Goal: Information Seeking & Learning: Learn about a topic

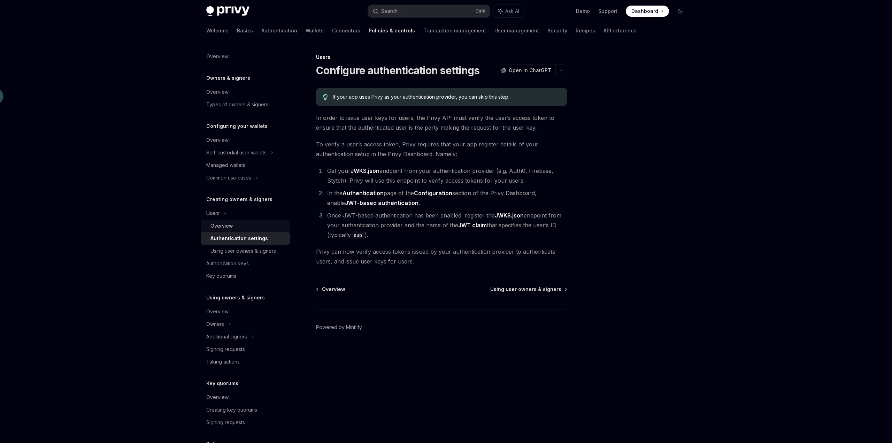
click at [236, 224] on div "Overview" at bounding box center [247, 225] width 75 height 8
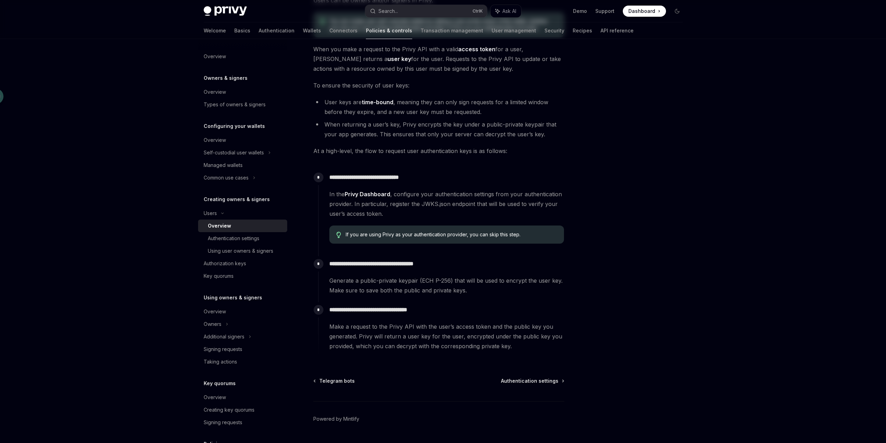
scroll to position [111, 0]
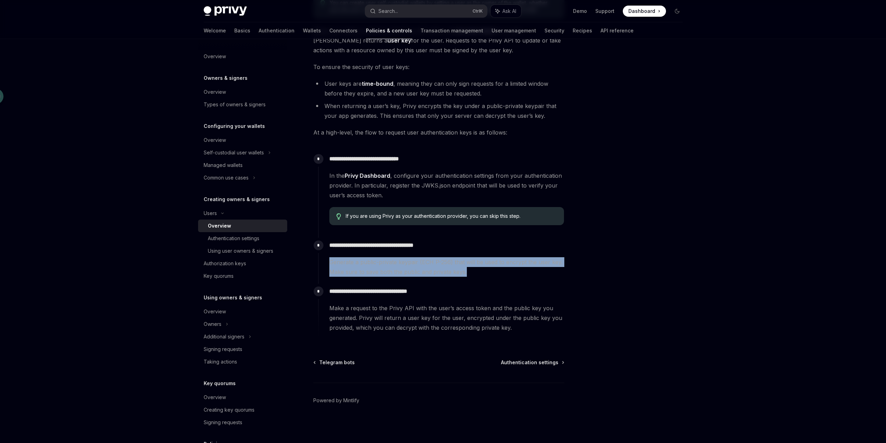
drag, startPoint x: 470, startPoint y: 274, endPoint x: 327, endPoint y: 264, distance: 143.4
click at [327, 264] on div "**********" at bounding box center [441, 257] width 246 height 39
click at [483, 277] on div "**********" at bounding box center [441, 261] width 246 height 46
drag, startPoint x: 481, startPoint y: 277, endPoint x: 329, endPoint y: 257, distance: 153.9
click at [329, 257] on div "**********" at bounding box center [441, 261] width 246 height 46
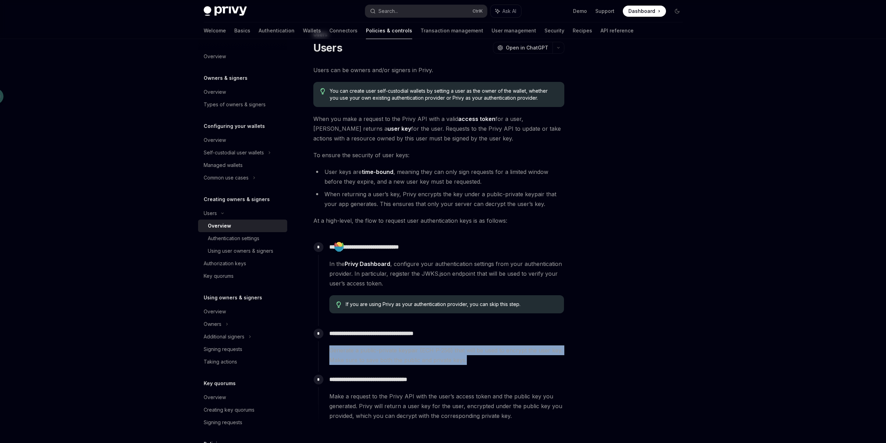
scroll to position [0, 0]
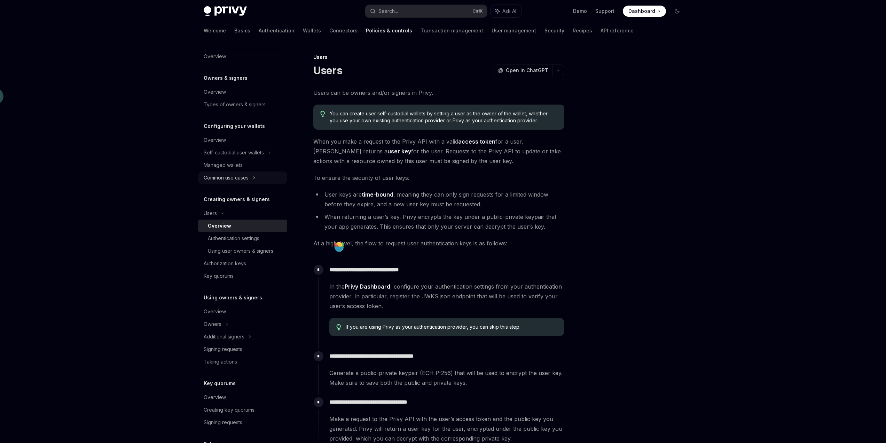
click at [249, 177] on div "Common use cases" at bounding box center [242, 177] width 89 height 13
type textarea "*"
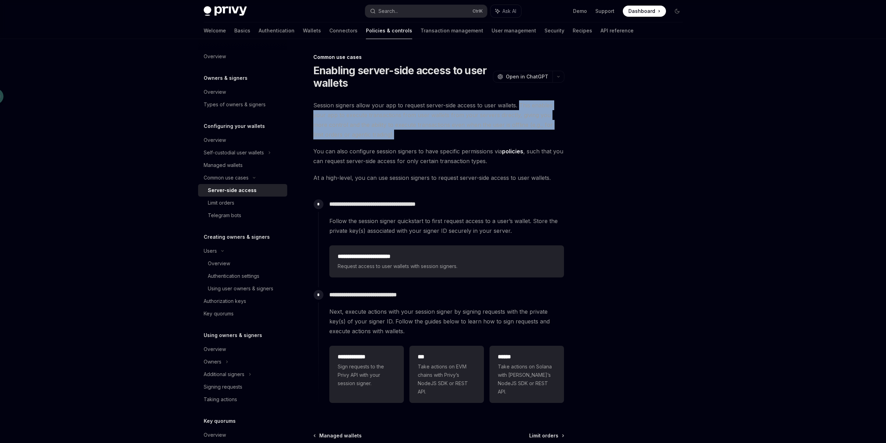
drag, startPoint x: 519, startPoint y: 104, endPoint x: 535, endPoint y: 132, distance: 32.3
click at [535, 132] on span "Session signers allow your app to request server-side access to user wallets. T…" at bounding box center [438, 119] width 251 height 39
click at [459, 131] on span "Session signers allow your app to request server-side access to user wallets. T…" at bounding box center [438, 119] width 251 height 39
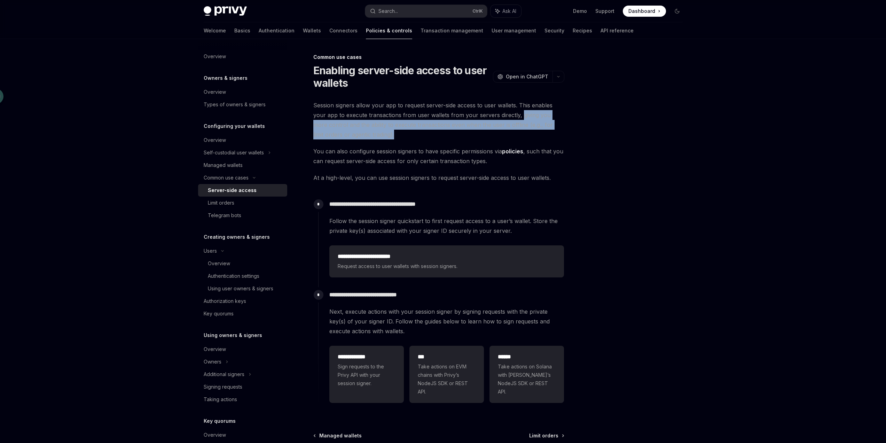
drag, startPoint x: 519, startPoint y: 113, endPoint x: 540, endPoint y: 131, distance: 28.2
click at [540, 131] on span "Session signers allow your app to request server-side access to user wallets. T…" at bounding box center [438, 119] width 251 height 39
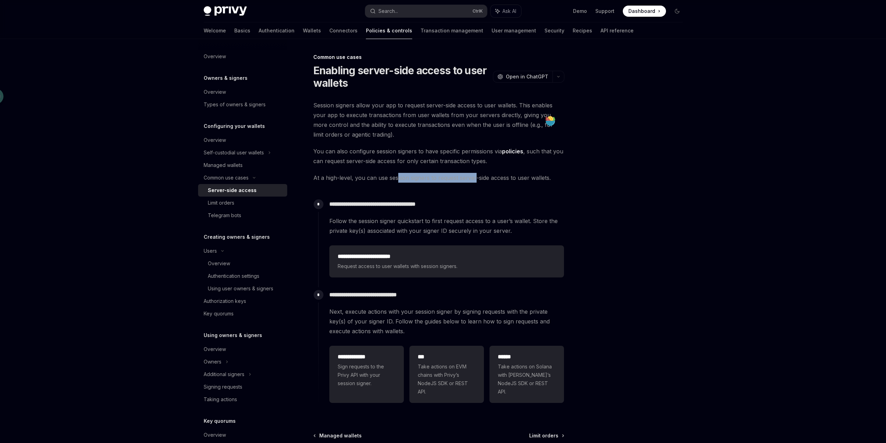
drag, startPoint x: 397, startPoint y: 179, endPoint x: 475, endPoint y: 181, distance: 78.7
click at [475, 181] on span "At a high-level, you can use session signers to request server-side access to u…" at bounding box center [438, 178] width 251 height 10
click at [456, 190] on div "**********" at bounding box center [438, 256] width 251 height 312
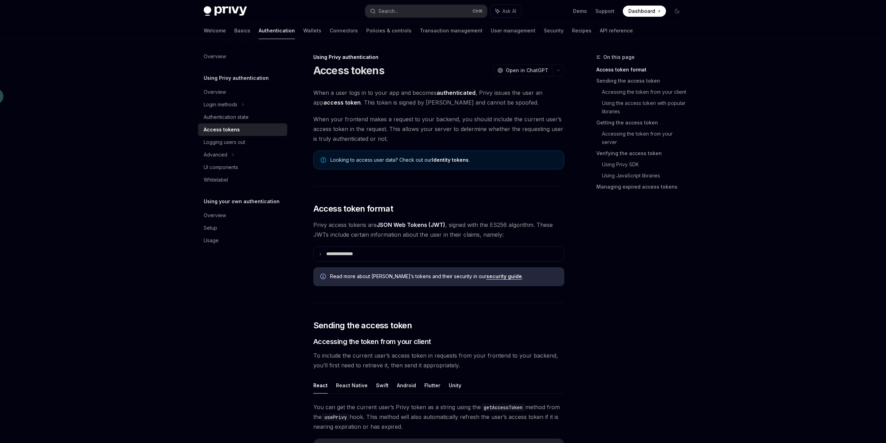
click at [458, 92] on strong "authenticated" at bounding box center [456, 92] width 39 height 7
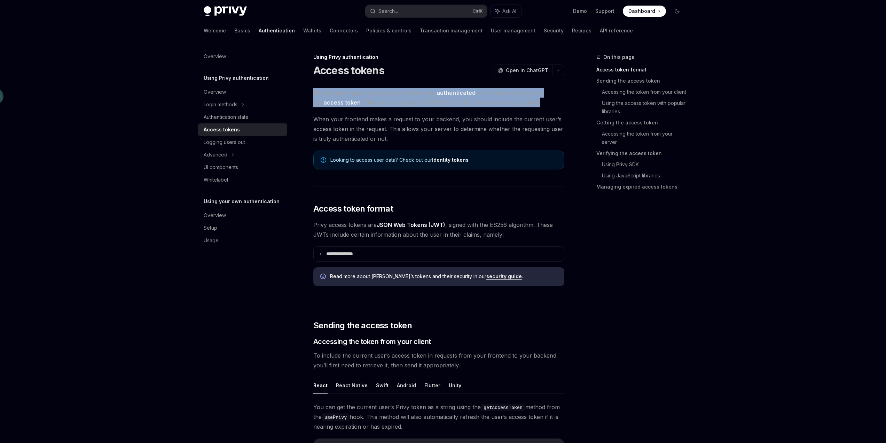
click at [458, 92] on strong "authenticated" at bounding box center [456, 92] width 39 height 7
click at [513, 103] on span "When a user logs in to your app and becomes authenticated , Privy issues the us…" at bounding box center [438, 98] width 251 height 20
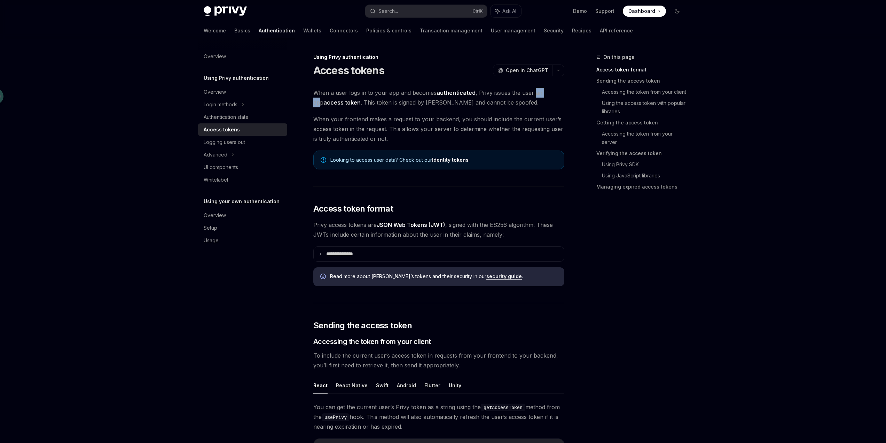
drag, startPoint x: 533, startPoint y: 94, endPoint x: 548, endPoint y: 96, distance: 15.5
click at [548, 96] on span "When a user logs in to your app and becomes authenticated , Privy issues the us…" at bounding box center [438, 98] width 251 height 20
click at [543, 102] on span "When a user logs in to your app and becomes authenticated , Privy issues the us…" at bounding box center [438, 98] width 251 height 20
click at [477, 103] on span "When a user logs in to your app and becomes authenticated , Privy issues the us…" at bounding box center [438, 98] width 251 height 20
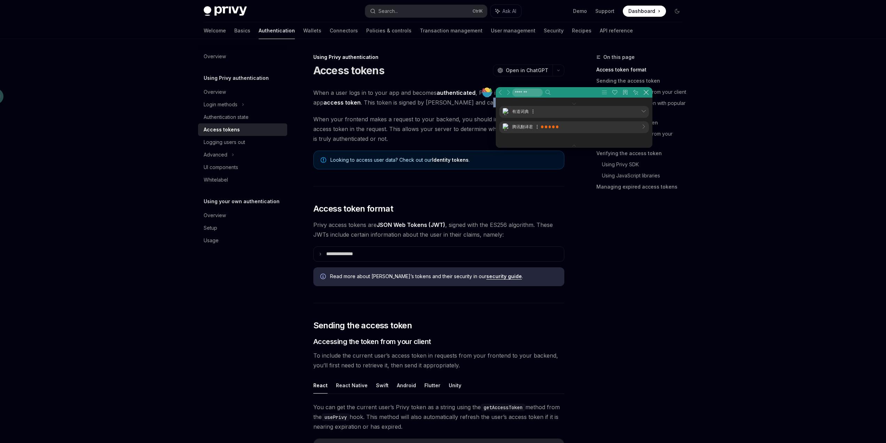
scroll to position [349, 210]
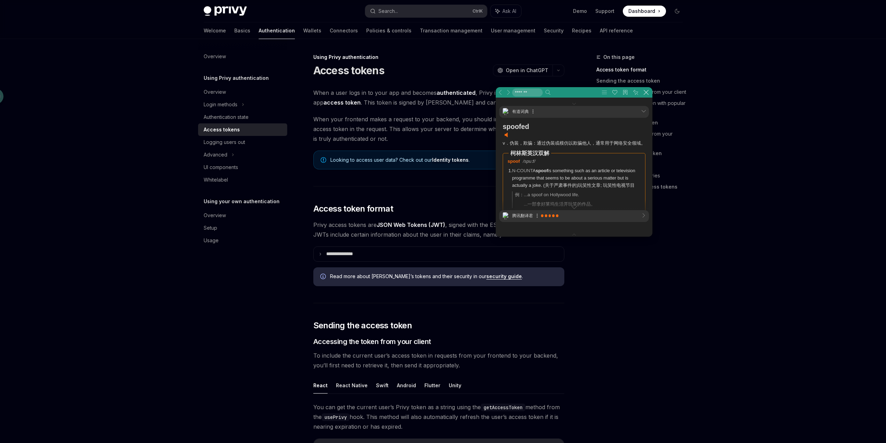
click at [459, 115] on span "When your frontend makes a request to your backend, you should include the curr…" at bounding box center [438, 128] width 251 height 29
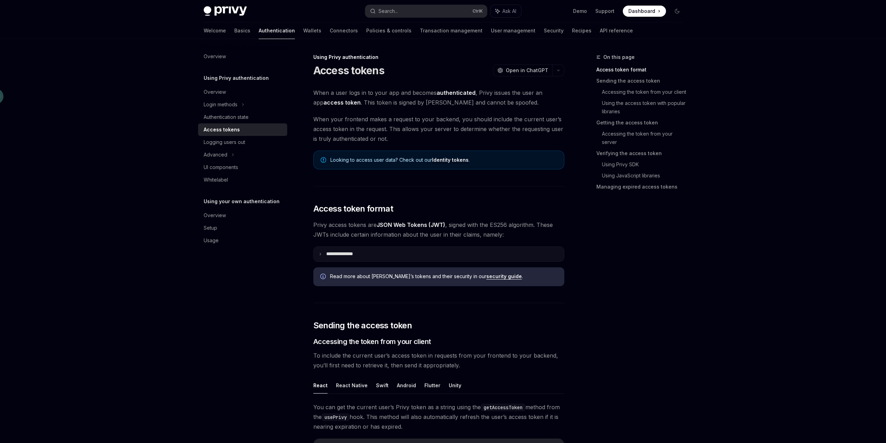
click at [321, 254] on icon at bounding box center [320, 253] width 3 height 3
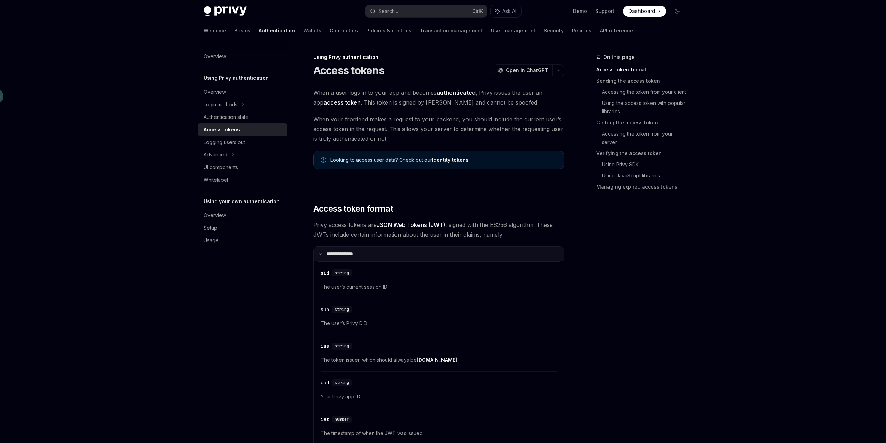
click at [321, 254] on icon at bounding box center [320, 253] width 3 height 3
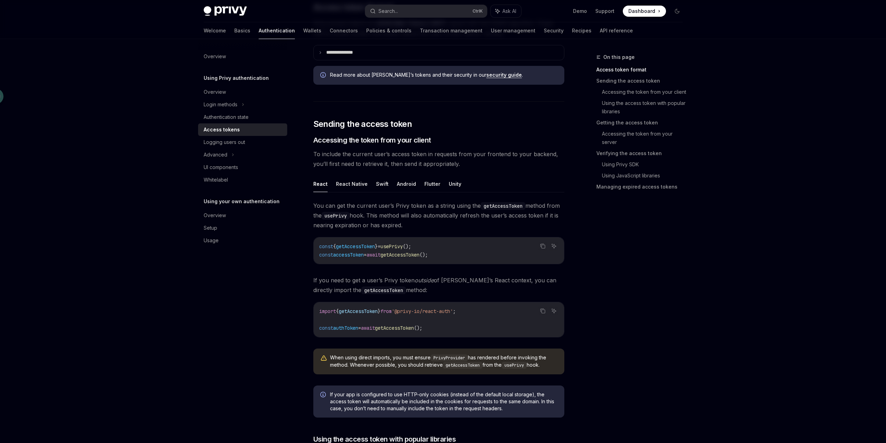
scroll to position [209, 0]
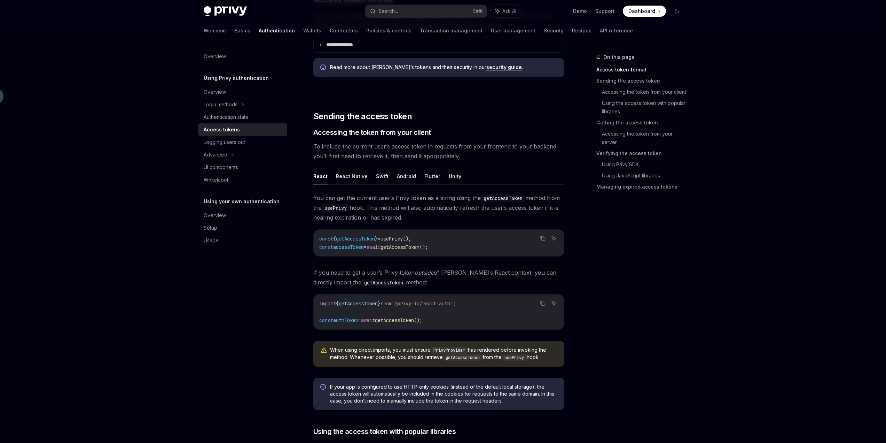
click at [418, 157] on span "To include the current user’s access token in requests from your frontend to yo…" at bounding box center [438, 151] width 251 height 20
click at [437, 160] on span "To include the current user’s access token in requests from your frontend to yo…" at bounding box center [438, 151] width 251 height 20
click at [437, 157] on span "To include the current user’s access token in requests from your frontend to yo…" at bounding box center [438, 151] width 251 height 20
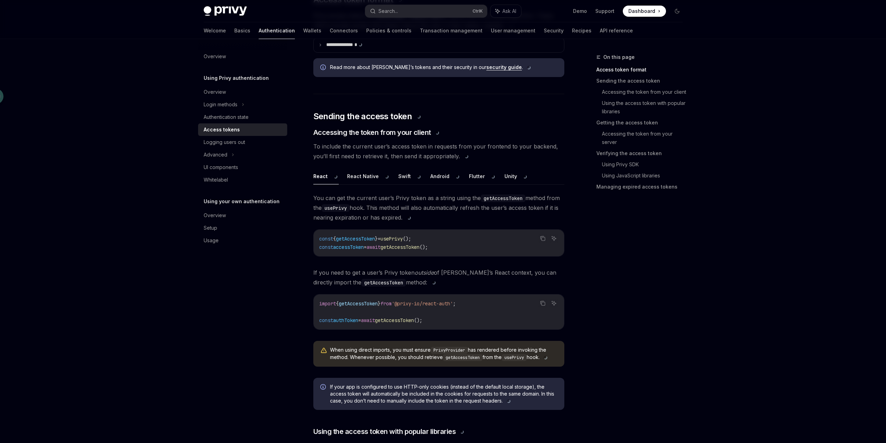
click at [506, 157] on span "To include the current user’s access token in requests from your frontend to yo…" at bounding box center [438, 151] width 251 height 20
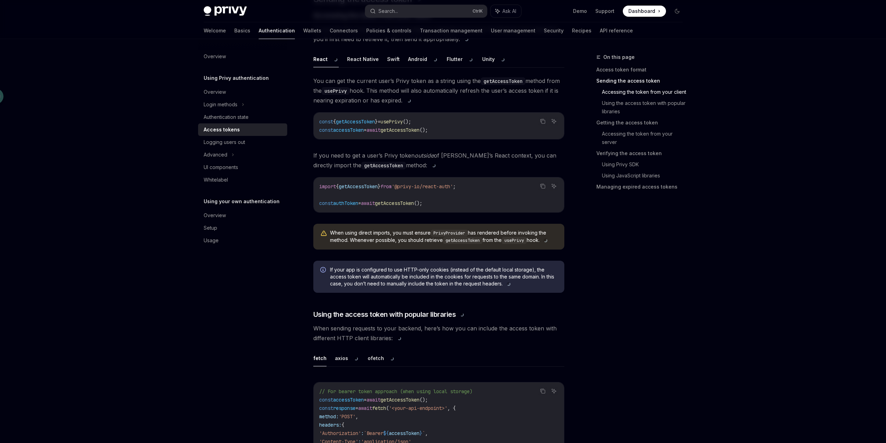
scroll to position [348, 0]
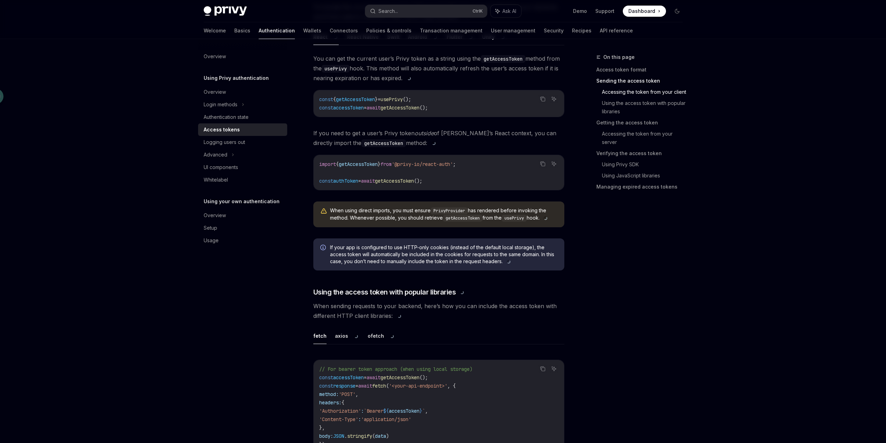
type textarea "*"
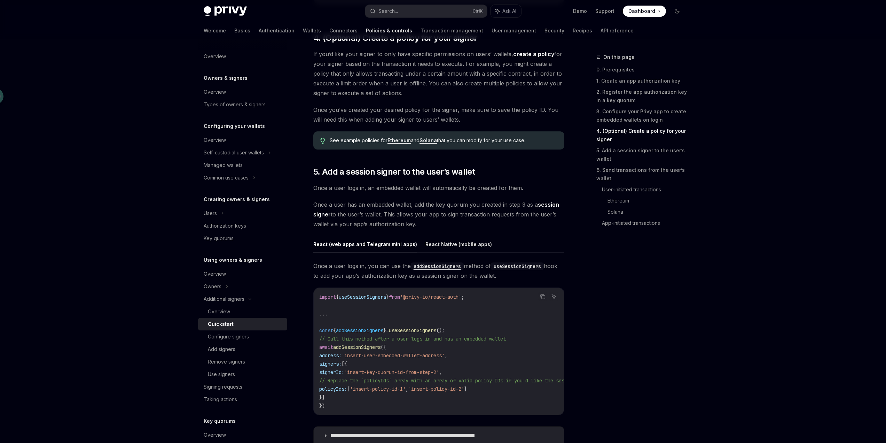
scroll to position [940, 0]
drag, startPoint x: 368, startPoint y: 265, endPoint x: 410, endPoint y: 265, distance: 41.4
click at [410, 265] on span "Once a user logs in, you can use the addSessionSigners method of useSessionSign…" at bounding box center [438, 270] width 251 height 20
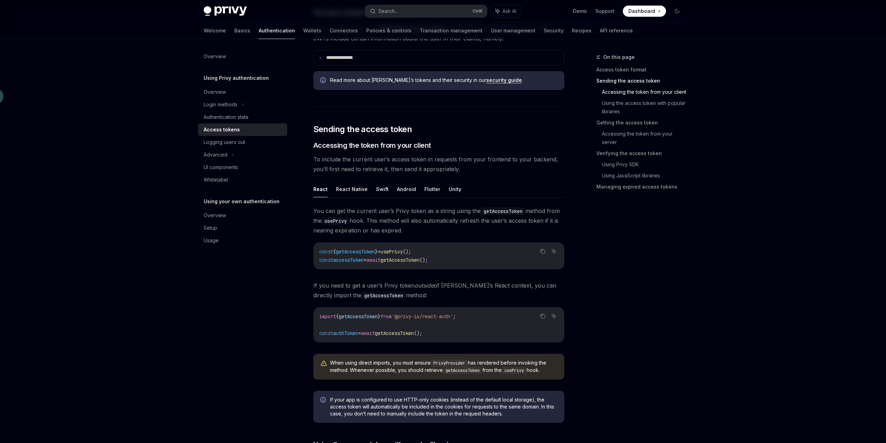
scroll to position [174, 0]
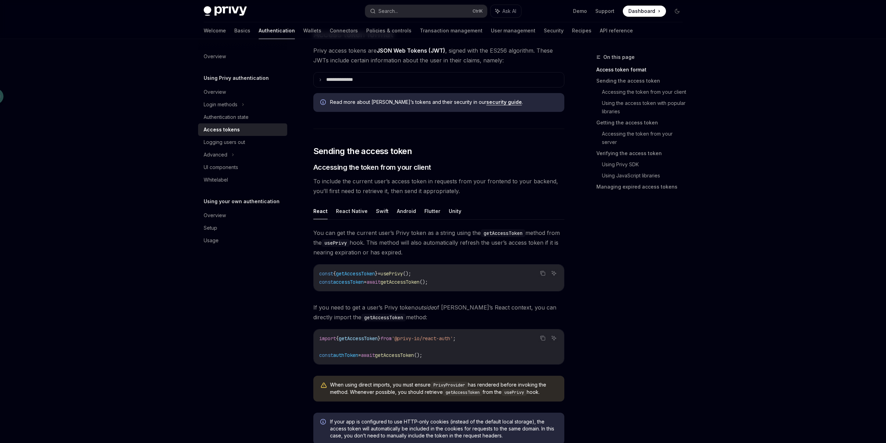
click at [627, 244] on div "On this page Access token format Sending the access token Accessing the token f…" at bounding box center [636, 248] width 106 height 390
click at [403, 275] on span "usePrivy" at bounding box center [392, 273] width 22 height 6
copy span "usePrivy"
click at [367, 273] on span "getAccessToken" at bounding box center [355, 273] width 39 height 6
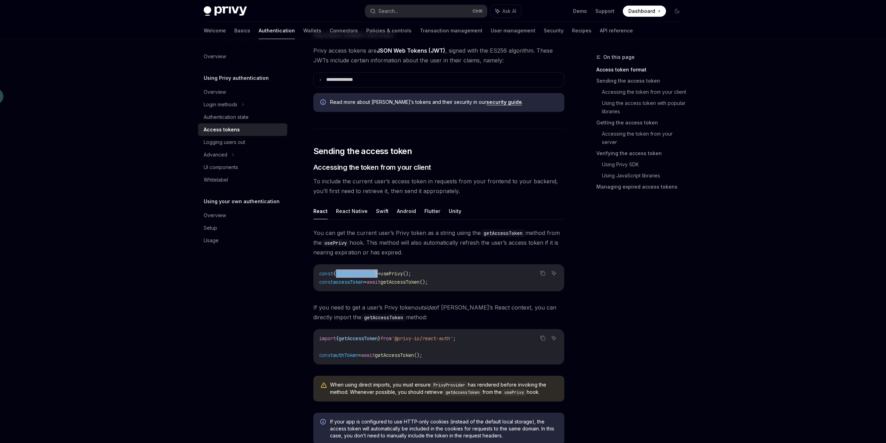
click at [367, 273] on span "getAccessToken" at bounding box center [355, 273] width 39 height 6
copy span "getAccessToken"
drag, startPoint x: 440, startPoint y: 270, endPoint x: 442, endPoint y: 275, distance: 5.8
click at [440, 270] on code "const { getAccessToken } = usePrivy (); const accessToken = await getAccessToke…" at bounding box center [438, 277] width 239 height 17
drag, startPoint x: 445, startPoint y: 281, endPoint x: 312, endPoint y: 280, distance: 133.4
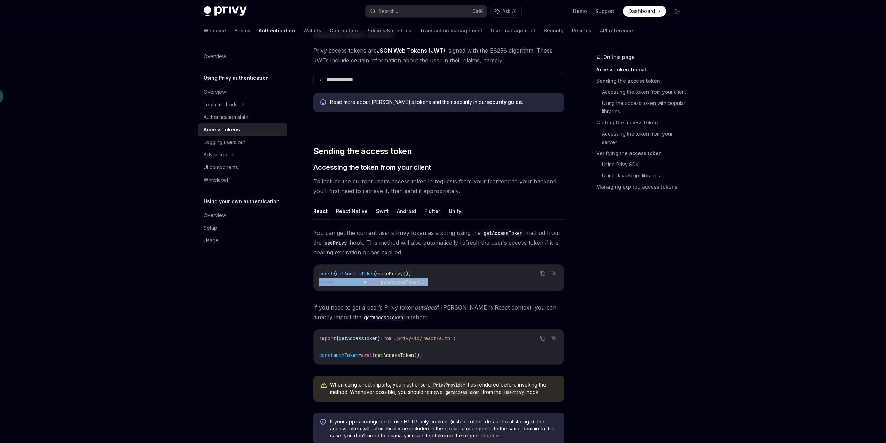
copy span "const accessToken = await getAccessToken ();"
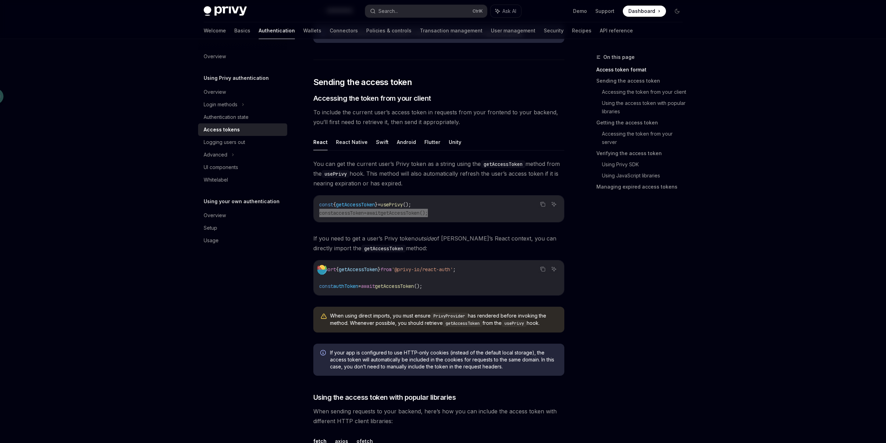
scroll to position [244, 0]
drag, startPoint x: 415, startPoint y: 238, endPoint x: 509, endPoint y: 243, distance: 94.9
click at [509, 243] on span "If you need to get a user’s Privy token outside of Privy’s React context, you c…" at bounding box center [438, 243] width 251 height 20
click at [506, 246] on span "If you need to get a user’s Privy token outside of Privy’s React context, you c…" at bounding box center [438, 243] width 251 height 20
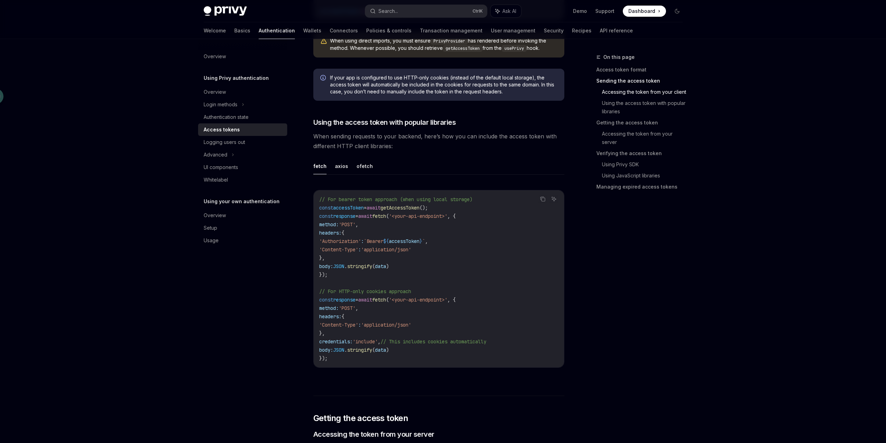
scroll to position [522, 0]
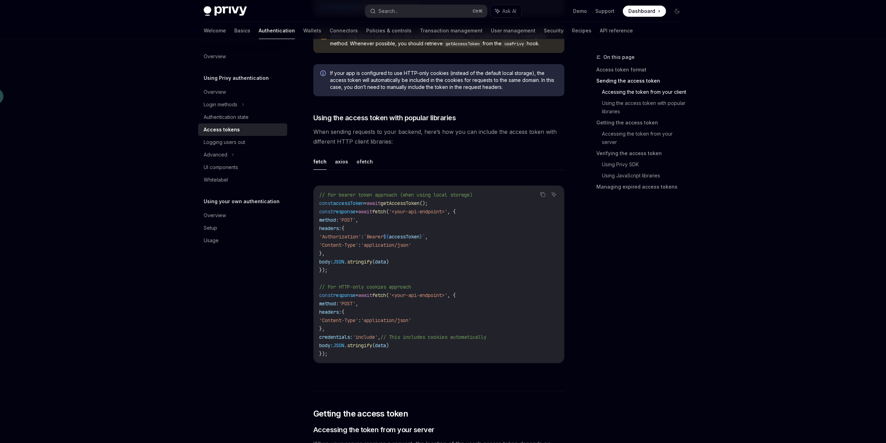
click at [352, 205] on span "accessToken" at bounding box center [348, 203] width 31 height 6
click at [352, 204] on span "accessToken" at bounding box center [348, 203] width 31 height 6
click at [479, 254] on code "// For bearer token approach (when using local storage) const accessToken = awa…" at bounding box center [438, 273] width 239 height 167
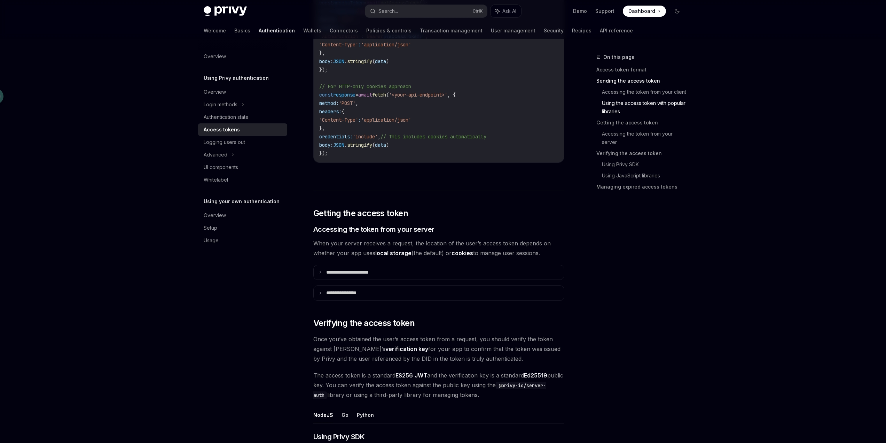
scroll to position [731, 0]
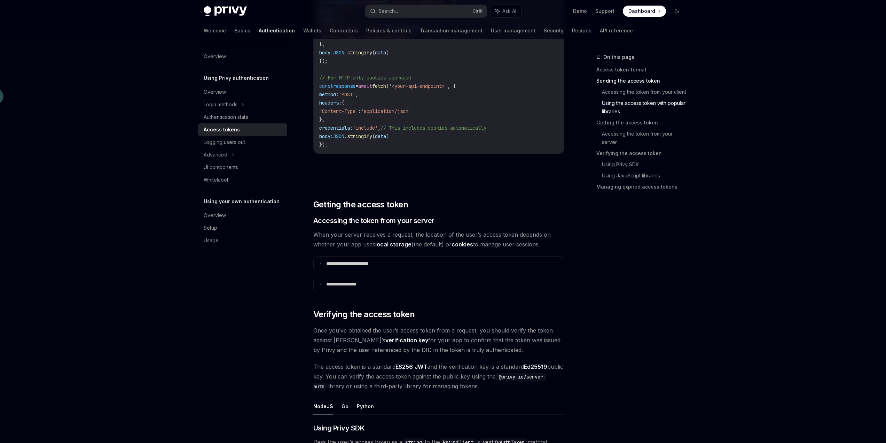
click at [602, 260] on div "On this page Access token format Sending the access token Accessing the token f…" at bounding box center [636, 248] width 106 height 390
click at [364, 266] on p "**********" at bounding box center [355, 263] width 58 height 6
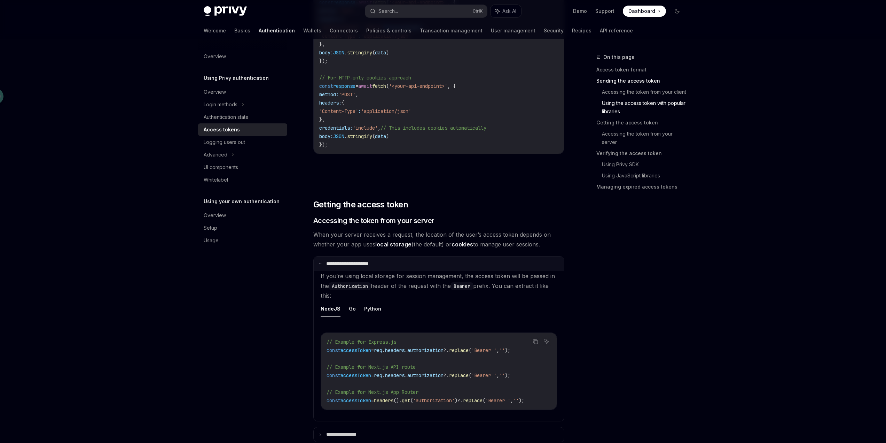
click at [364, 266] on p "**********" at bounding box center [354, 263] width 56 height 6
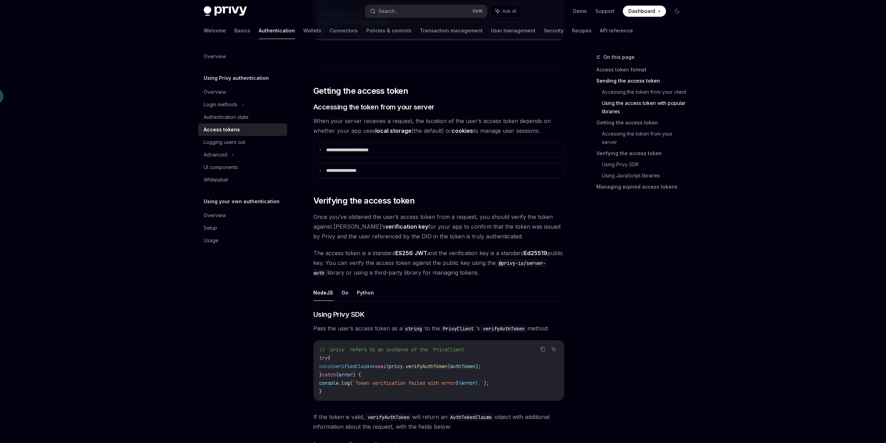
scroll to position [871, 0]
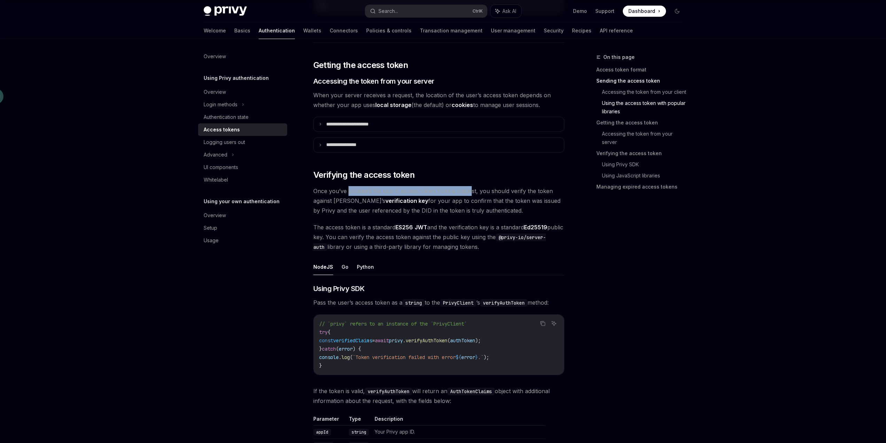
drag, startPoint x: 348, startPoint y: 189, endPoint x: 470, endPoint y: 193, distance: 121.9
click at [470, 193] on span "Once you’ve obtained the user’s access token from a request, you should verify …" at bounding box center [438, 200] width 251 height 29
click at [491, 204] on span "Once you’ve obtained the user’s access token from a request, you should verify …" at bounding box center [438, 200] width 251 height 29
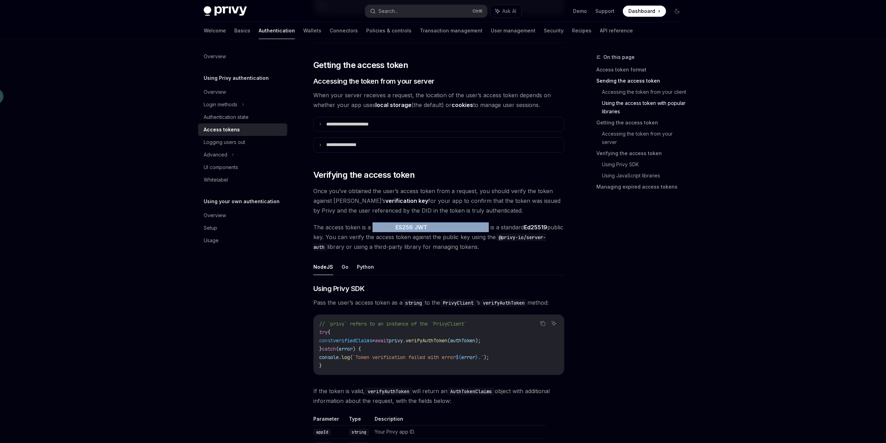
drag, startPoint x: 372, startPoint y: 227, endPoint x: 489, endPoint y: 230, distance: 117.4
click at [489, 230] on span "The access token is a standard ES256 JWT and the verification key is a standard…" at bounding box center [438, 236] width 251 height 29
click at [517, 249] on span "The access token is a standard ES256 JWT and the verification key is a standard…" at bounding box center [438, 236] width 251 height 29
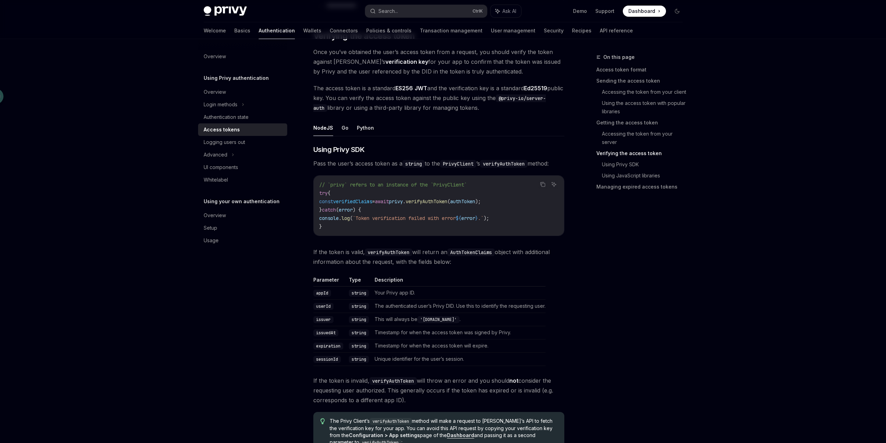
scroll to position [1010, 0]
click at [633, 189] on link "Managing expired access tokens" at bounding box center [643, 186] width 92 height 11
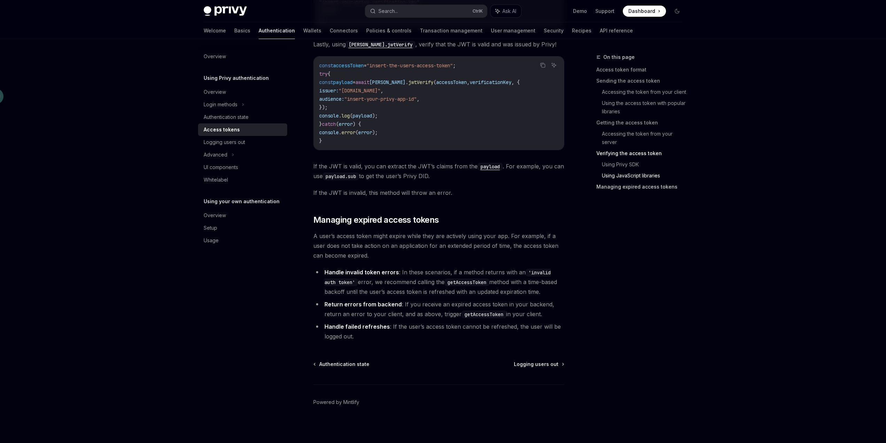
scroll to position [1676, 0]
click at [232, 154] on icon at bounding box center [233, 154] width 3 height 8
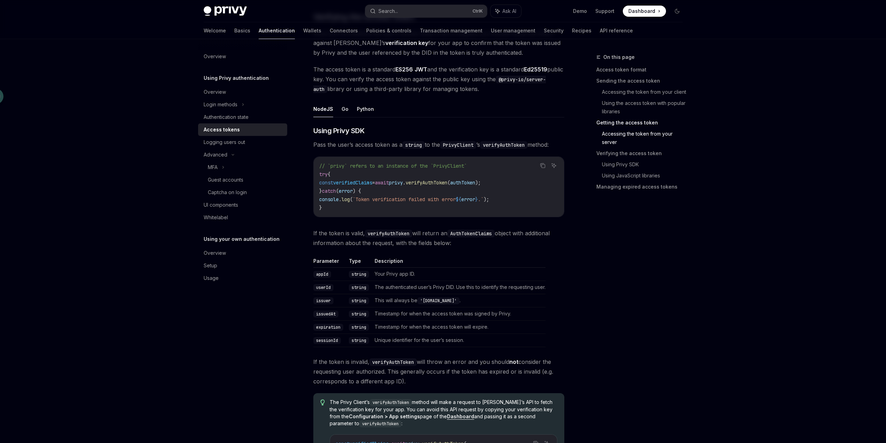
scroll to position [980, 0]
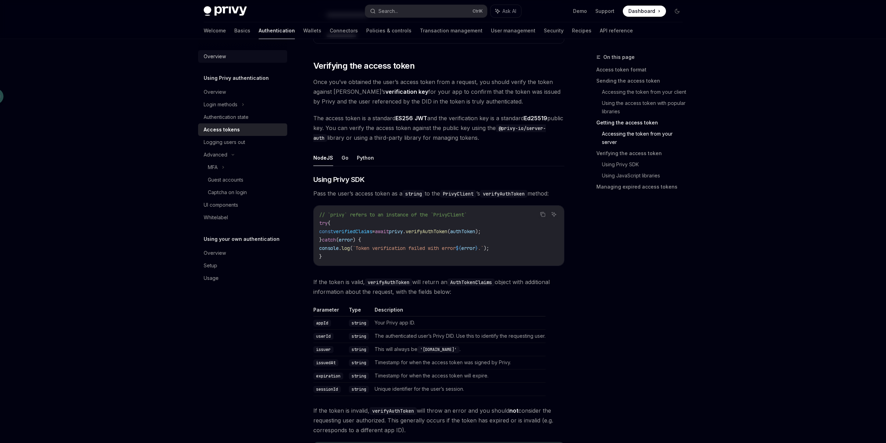
click at [220, 57] on div "Overview" at bounding box center [215, 56] width 22 height 8
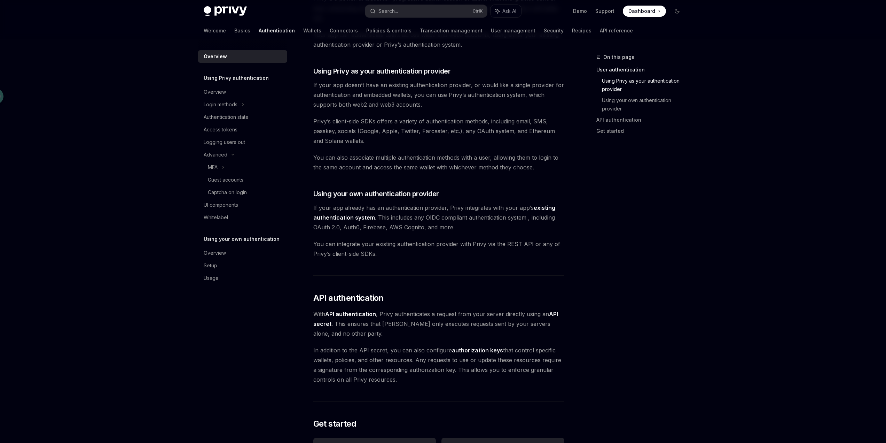
scroll to position [279, 0]
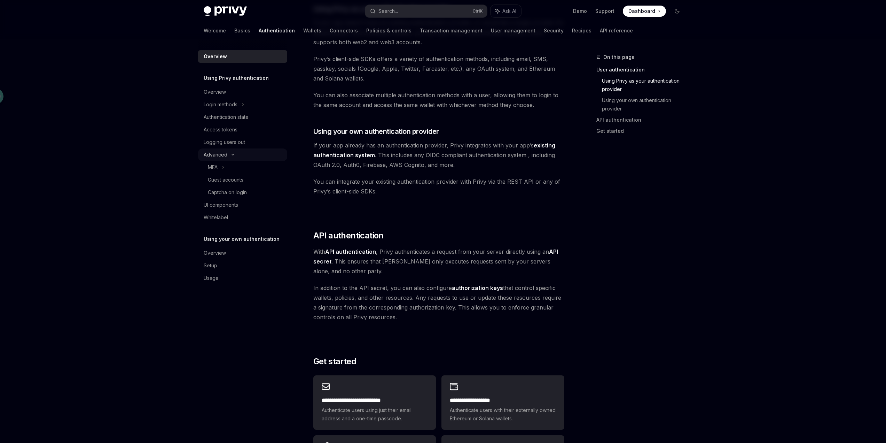
click at [229, 154] on icon at bounding box center [233, 154] width 8 height 3
click at [229, 154] on div "Advanced" at bounding box center [242, 154] width 89 height 13
click at [232, 131] on div "Access tokens" at bounding box center [221, 129] width 34 height 8
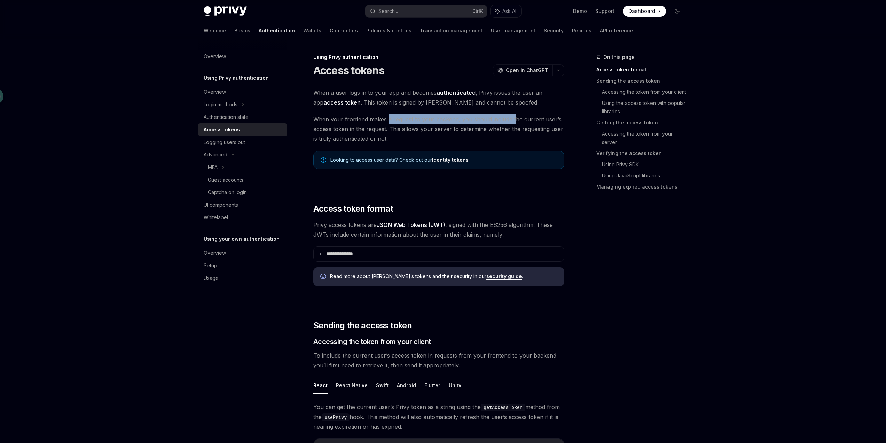
drag, startPoint x: 387, startPoint y: 120, endPoint x: 511, endPoint y: 122, distance: 124.3
click at [511, 122] on span "When your frontend makes a request to your backend, you should include the curr…" at bounding box center [438, 128] width 251 height 29
click at [473, 140] on span "When your frontend makes a request to your backend, you should include the curr…" at bounding box center [438, 128] width 251 height 29
drag, startPoint x: 351, startPoint y: 160, endPoint x: 403, endPoint y: 159, distance: 51.9
click at [403, 159] on span "Looking to access user data? Check out our Identity tokens ." at bounding box center [443, 159] width 227 height 7
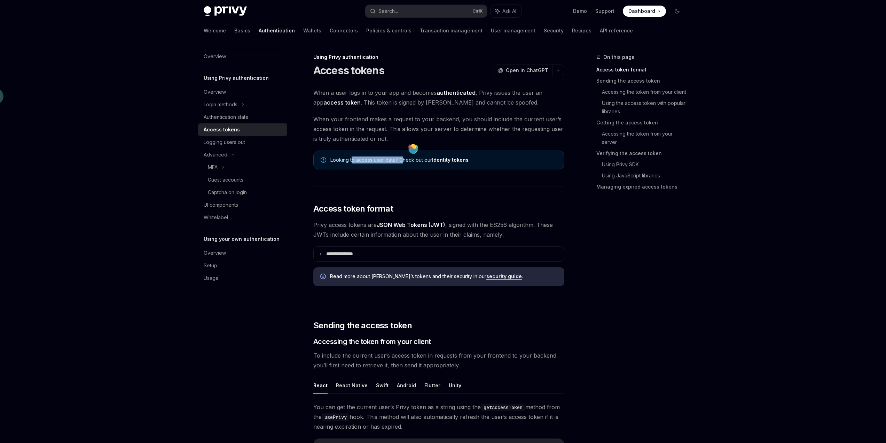
click at [403, 167] on div "Looking to access user data? Check out our Identity tokens ." at bounding box center [438, 159] width 251 height 19
click at [258, 116] on div "Authentication state" at bounding box center [243, 117] width 79 height 8
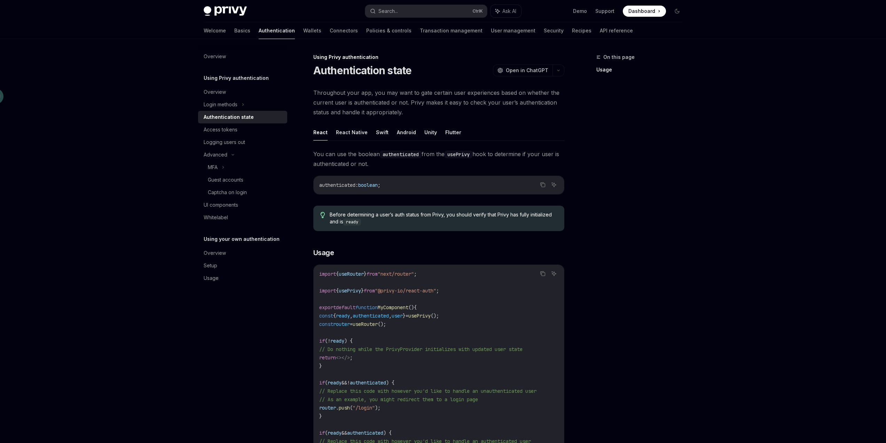
scroll to position [150, 0]
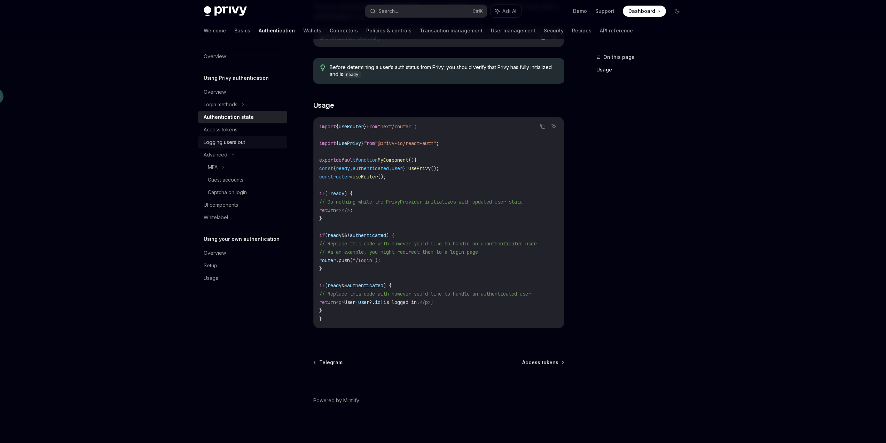
click at [250, 142] on div "Logging users out" at bounding box center [243, 142] width 79 height 8
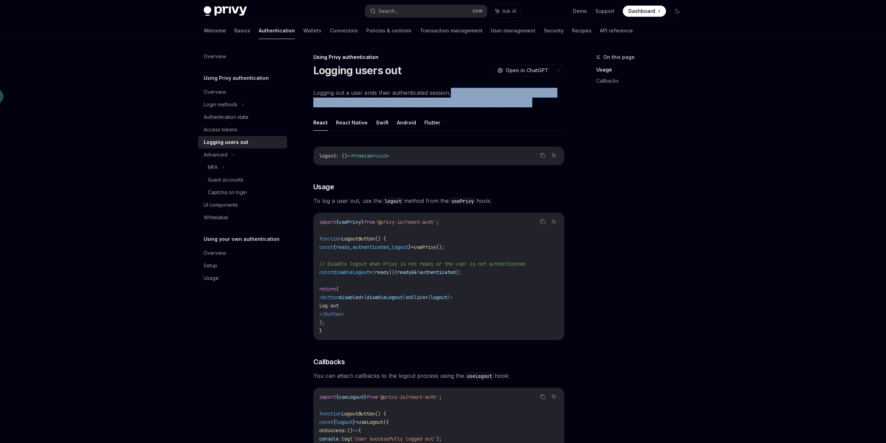
drag, startPoint x: 452, startPoint y: 93, endPoint x: 548, endPoint y: 101, distance: 96.8
click at [548, 101] on span "Logging out a user ends their authenticated session, removing their access cred…" at bounding box center [438, 98] width 251 height 20
click at [440, 108] on div "Logging out a user ends their authenticated session, removing their access cred…" at bounding box center [438, 311] width 251 height 446
drag, startPoint x: 434, startPoint y: 103, endPoint x: 560, endPoint y: 105, distance: 125.4
click at [560, 105] on span "Logging out a user ends their authenticated session, removing their access cred…" at bounding box center [438, 98] width 251 height 20
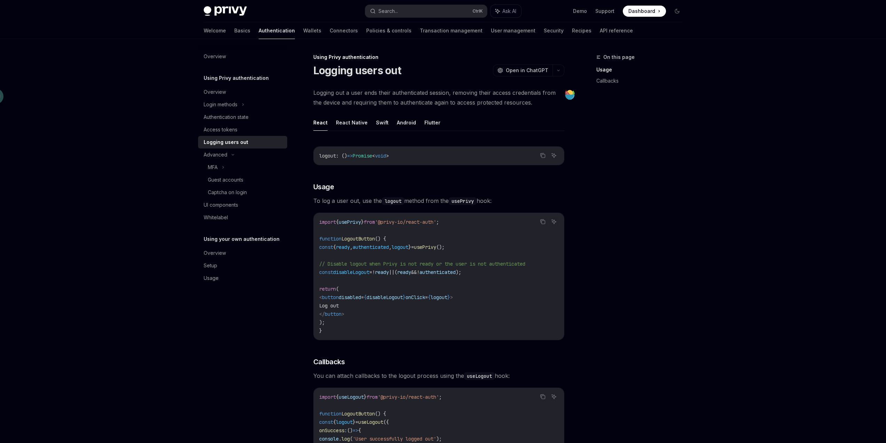
click at [498, 119] on ul "React React Native Swift Android Flutter" at bounding box center [438, 122] width 251 height 17
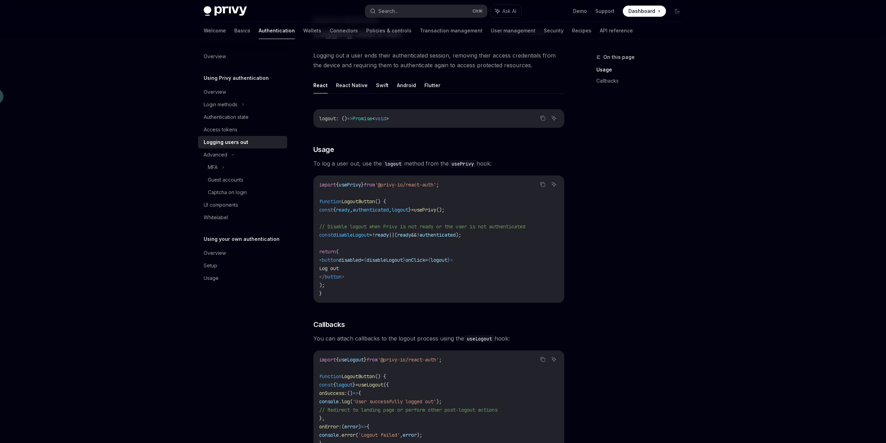
scroll to position [35, 0]
click at [241, 124] on link "Access tokens" at bounding box center [242, 129] width 89 height 13
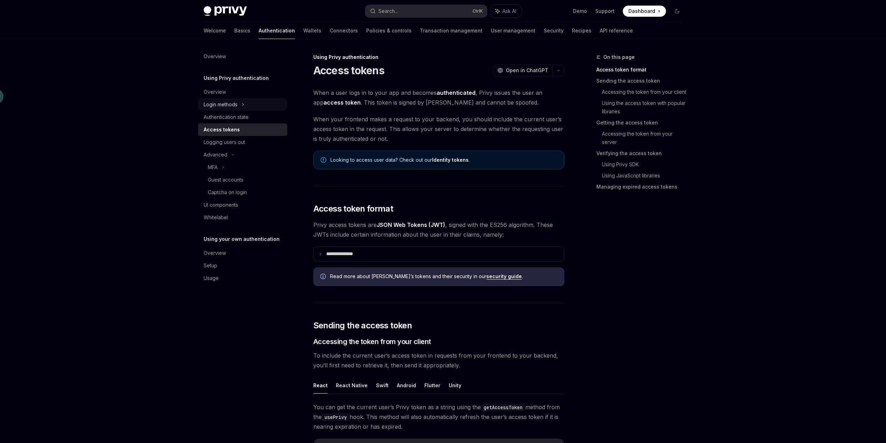
click at [243, 102] on icon at bounding box center [243, 104] width 3 height 8
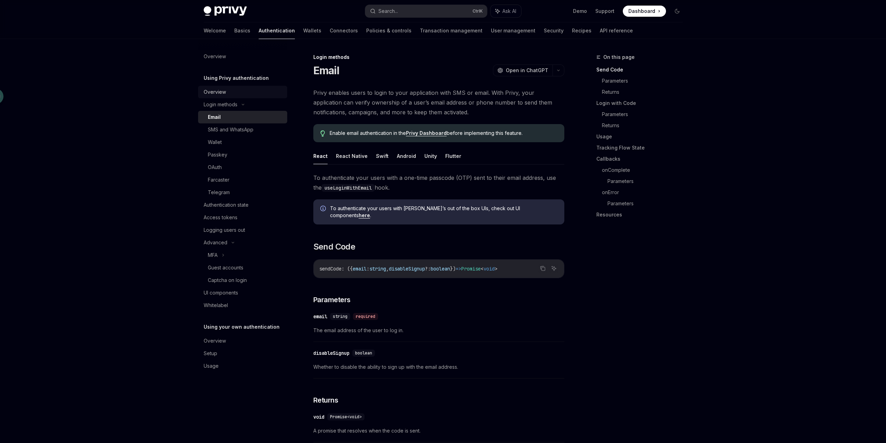
click at [241, 93] on div "Overview" at bounding box center [243, 92] width 79 height 8
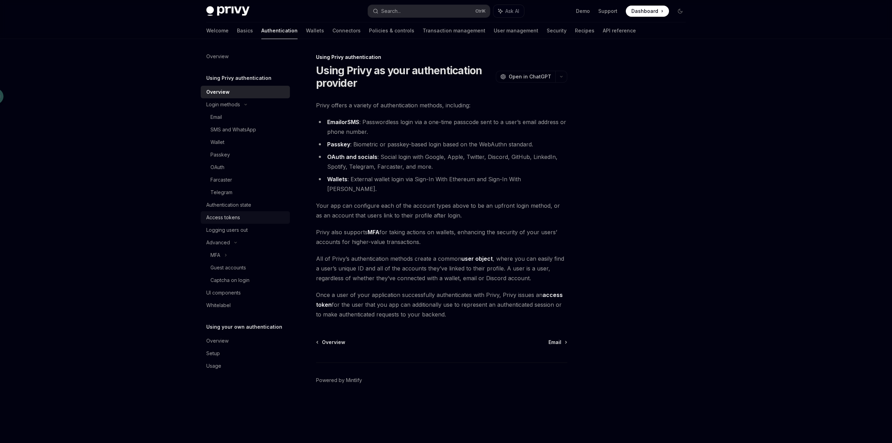
click at [226, 218] on div "Access tokens" at bounding box center [223, 217] width 34 height 8
type textarea "*"
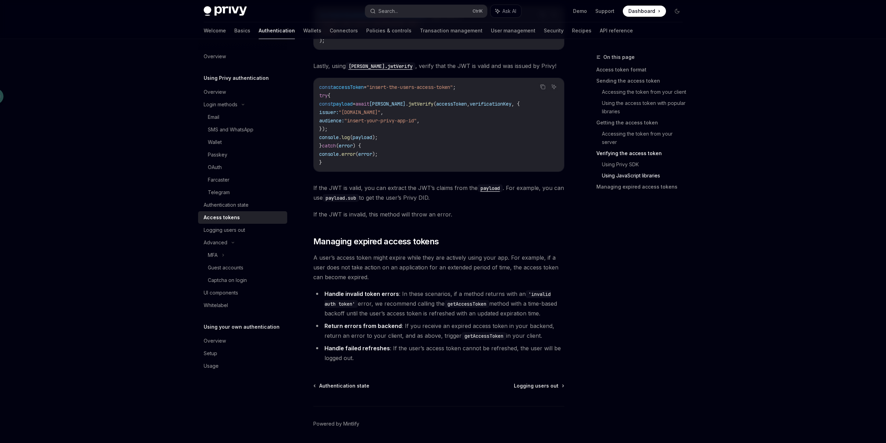
scroll to position [1676, 0]
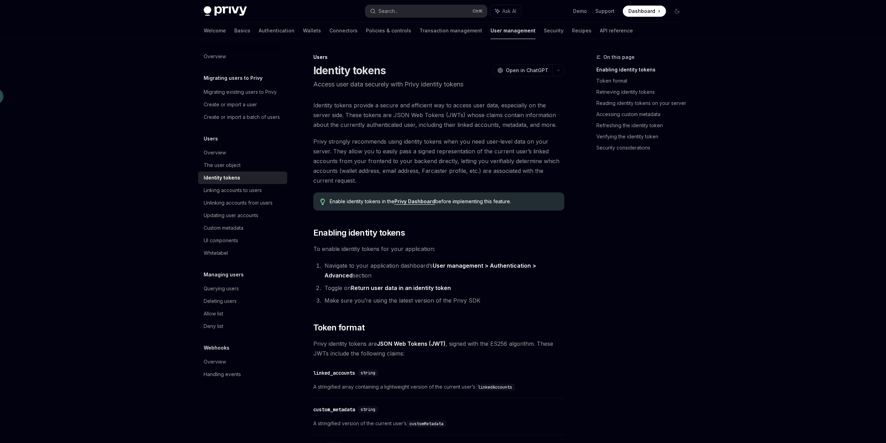
scroll to position [387, 0]
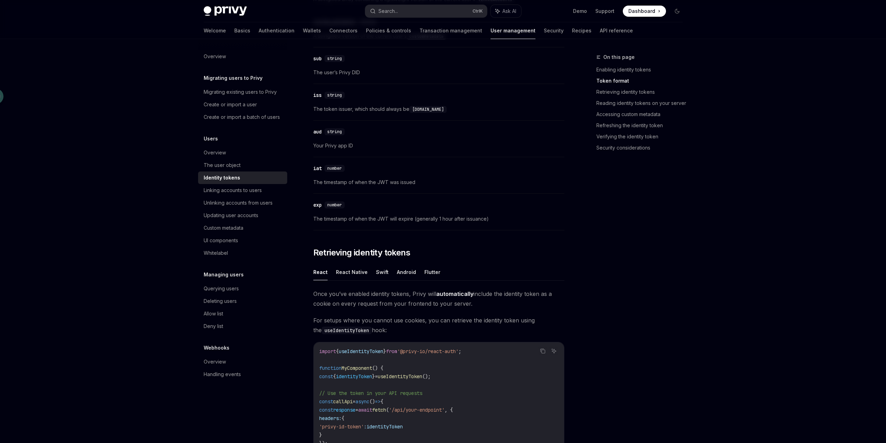
click at [671, 225] on div "On this page Enabling identity tokens Token format Retrieving identity tokens R…" at bounding box center [636, 248] width 106 height 390
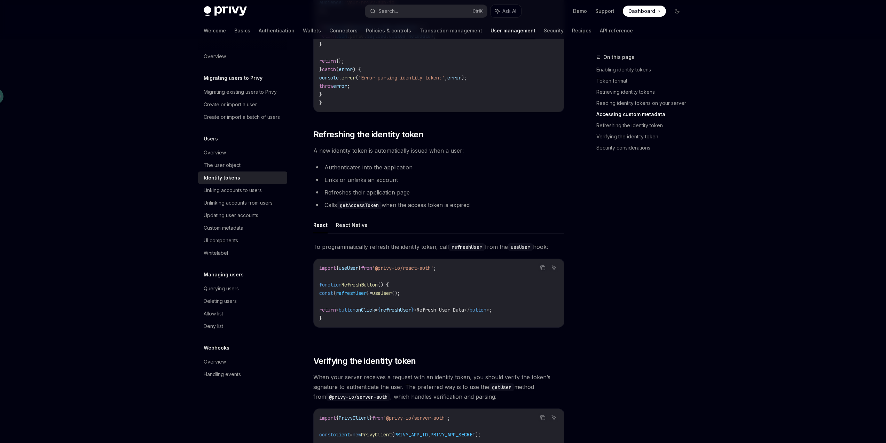
scroll to position [1532, 0]
click at [595, 287] on div "On this page Enabling identity tokens Token format Retrieving identity tokens R…" at bounding box center [636, 248] width 106 height 390
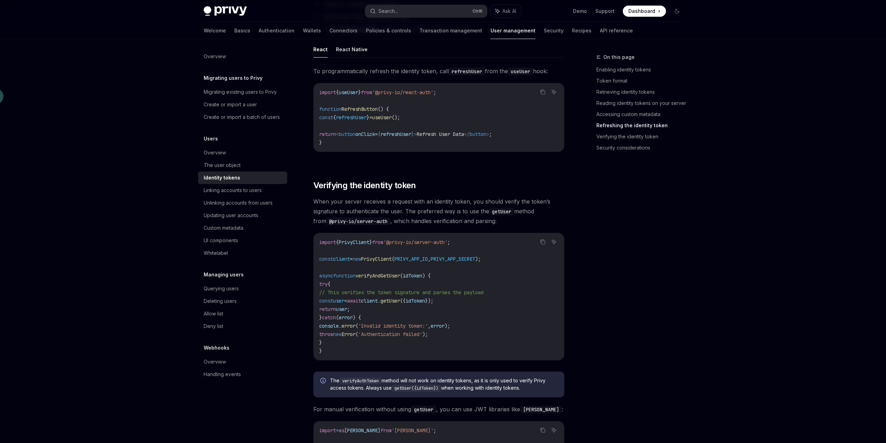
scroll to position [1706, 0]
click at [398, 10] on div "Search..." at bounding box center [389, 11] width 20 height 8
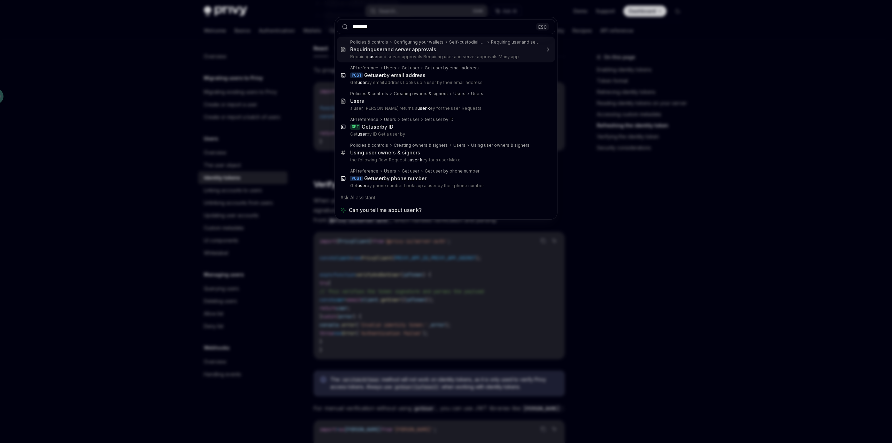
type input "********"
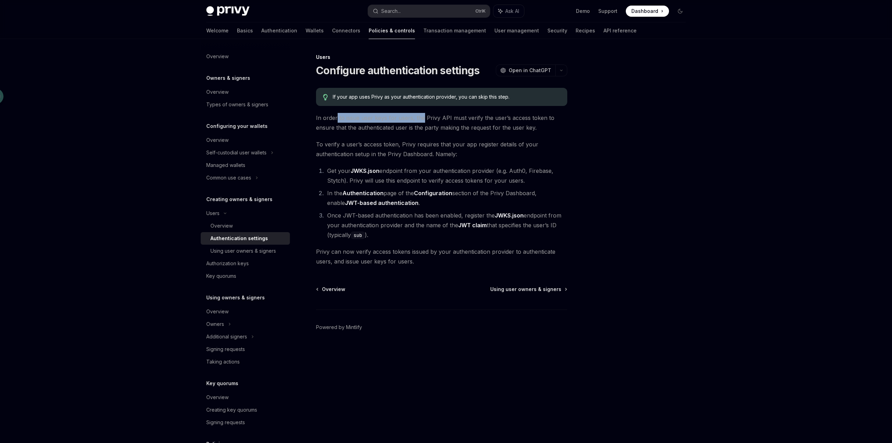
drag, startPoint x: 336, startPoint y: 119, endPoint x: 422, endPoint y: 119, distance: 86.0
click at [422, 119] on span "In order to issue user keys for users, the Privy API must verify the user’s acc…" at bounding box center [441, 123] width 251 height 20
drag, startPoint x: 458, startPoint y: 182, endPoint x: 526, endPoint y: 180, distance: 68.3
click at [526, 180] on li "Get your JWKS.json endpoint from your authentication provider (e.g. Auth0, Fire…" at bounding box center [446, 176] width 242 height 20
click at [446, 201] on li "In the Authentication page of the Configuration section of the Privy Dashboard,…" at bounding box center [446, 198] width 242 height 20
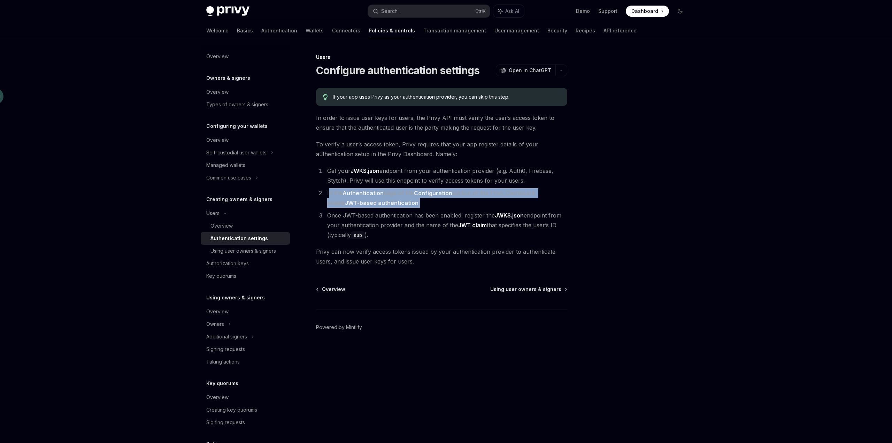
drag, startPoint x: 402, startPoint y: 204, endPoint x: 329, endPoint y: 195, distance: 73.3
click at [329, 195] on li "In the Authentication page of the Configuration section of the Privy Dashboard,…" at bounding box center [446, 198] width 242 height 20
click at [436, 203] on li "In the Authentication page of the Configuration section of the Privy Dashboard,…" at bounding box center [446, 198] width 242 height 20
click at [532, 150] on span "To verify a user’s access token, Privy requires that your app register details …" at bounding box center [441, 149] width 251 height 20
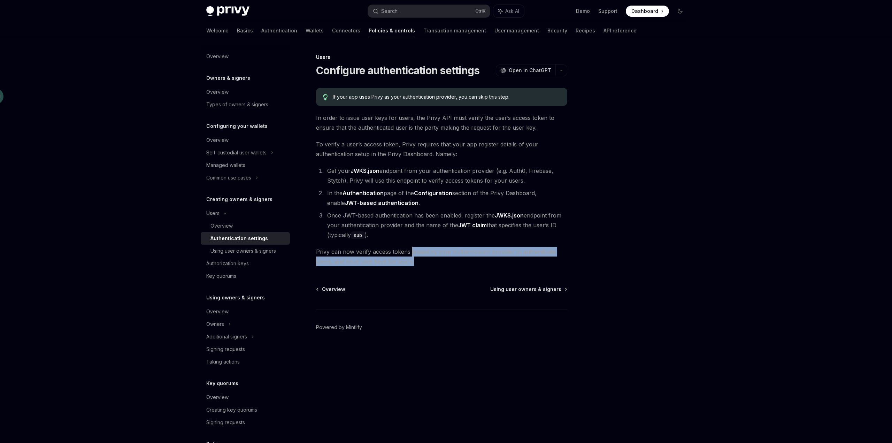
drag, startPoint x: 410, startPoint y: 250, endPoint x: 475, endPoint y: 262, distance: 65.8
click at [475, 262] on span "Privy can now verify access tokens issued by your authentication provider to au…" at bounding box center [441, 257] width 251 height 20
click at [443, 260] on span "Privy can now verify access tokens issued by your authentication provider to au…" at bounding box center [441, 257] width 251 height 20
drag, startPoint x: 424, startPoint y: 262, endPoint x: 314, endPoint y: 252, distance: 109.8
click at [314, 252] on div "Users Configure authentication settings OpenAI Open in ChatGPT OpenAI Open in C…" at bounding box center [376, 248] width 384 height 390
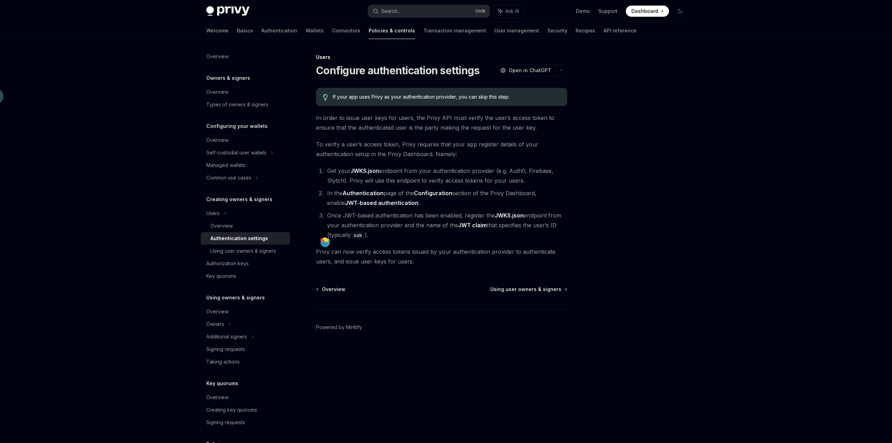
click at [412, 268] on div "Users Configure authentication settings OpenAI Open in ChatGPT OpenAI Open in C…" at bounding box center [376, 248] width 384 height 390
click at [238, 224] on div "Overview" at bounding box center [247, 225] width 75 height 8
type textarea "*"
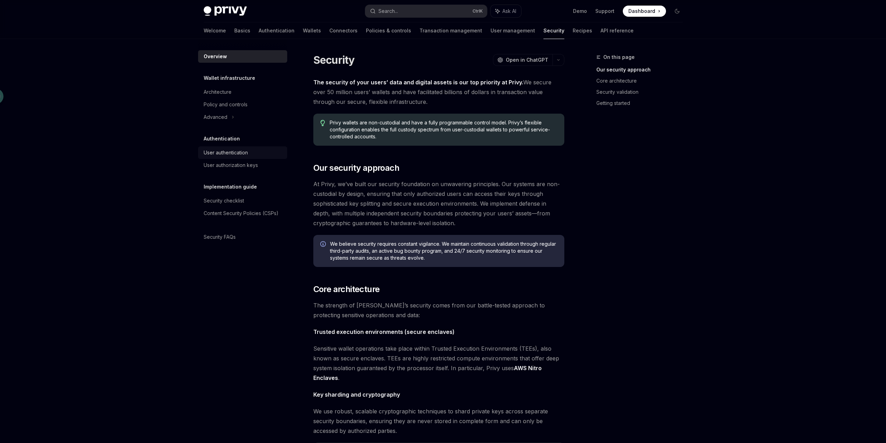
click at [242, 149] on div "User authentication" at bounding box center [226, 152] width 44 height 8
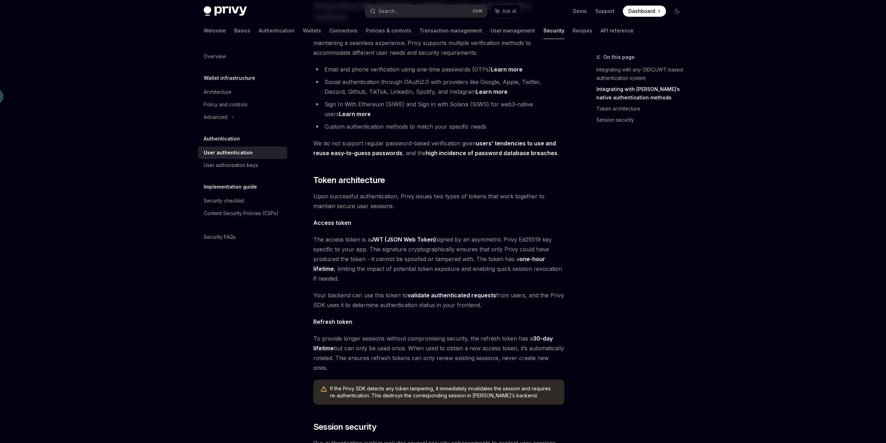
scroll to position [244, 0]
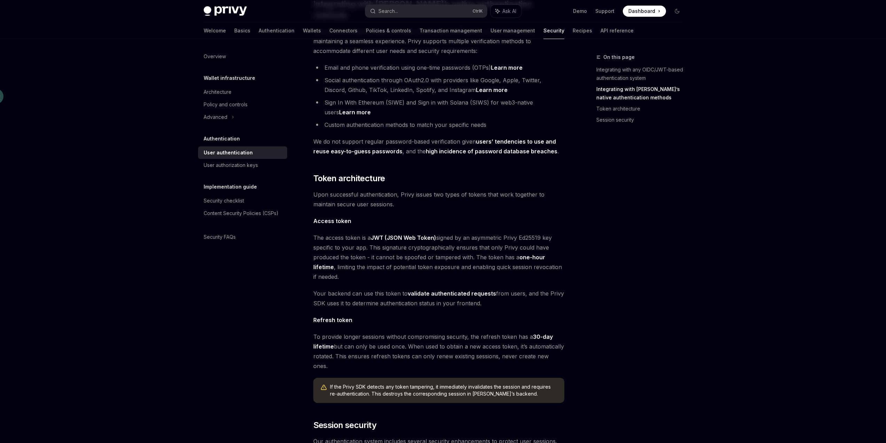
drag, startPoint x: 494, startPoint y: 283, endPoint x: 527, endPoint y: 291, distance: 34.4
click at [527, 291] on span "Your backend can use this token to validate authenticated requests from users, …" at bounding box center [438, 298] width 251 height 20
click at [522, 298] on div "Privy’s embedded wallets are fully compatible with any authentication provider …" at bounding box center [438, 190] width 251 height 692
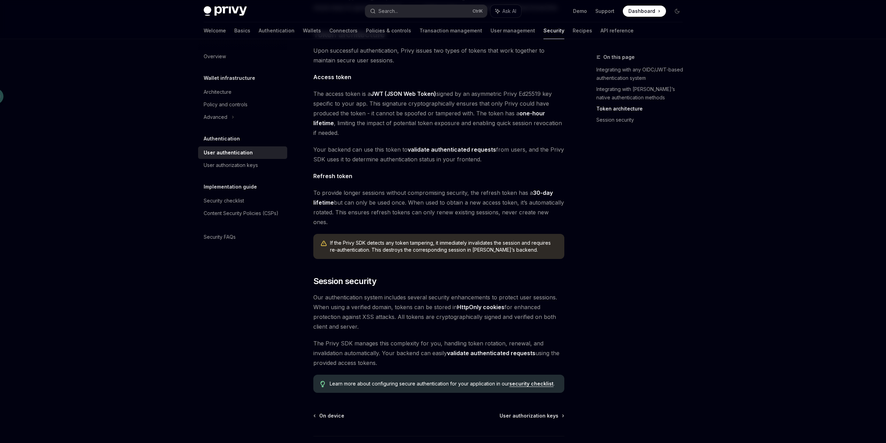
scroll to position [418, 0]
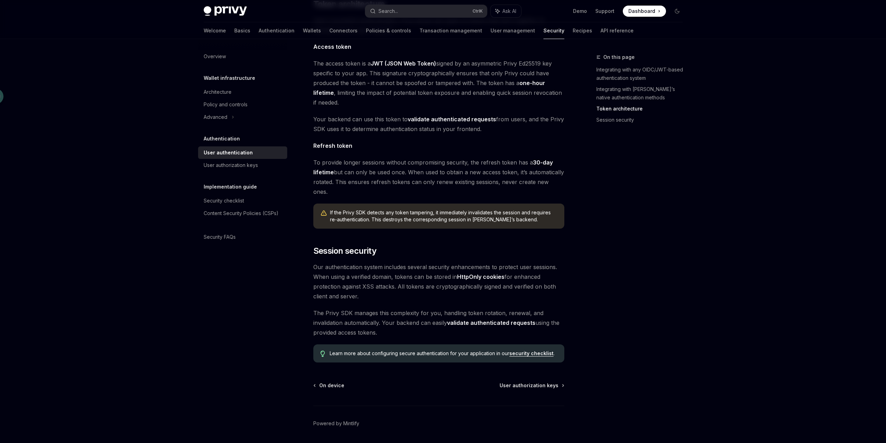
drag, startPoint x: 378, startPoint y: 292, endPoint x: 387, endPoint y: 314, distance: 24.2
click at [387, 314] on span "The Privy SDK manages this complexity for you, handling token rotation, renewal…" at bounding box center [438, 322] width 251 height 29
click at [232, 166] on div "User authorization keys" at bounding box center [231, 165] width 54 height 8
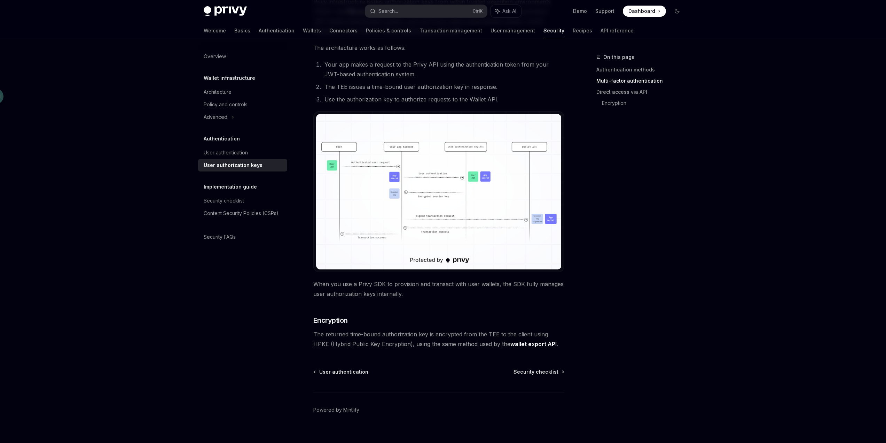
scroll to position [474, 0]
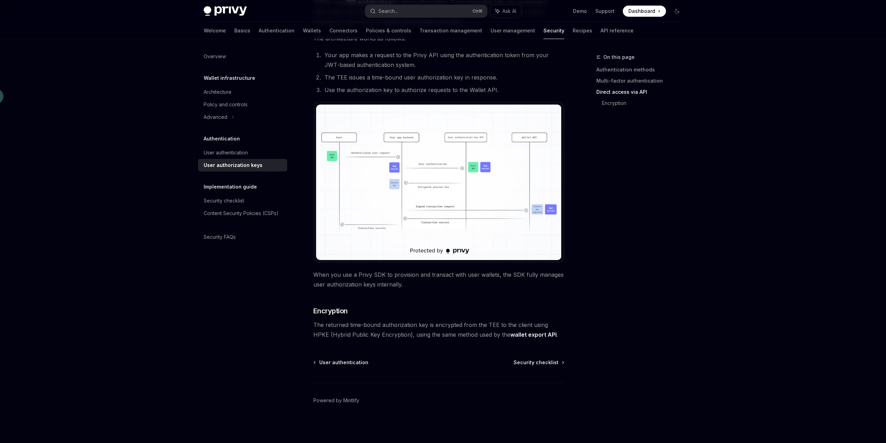
click at [495, 171] on img at bounding box center [439, 181] width 246 height 155
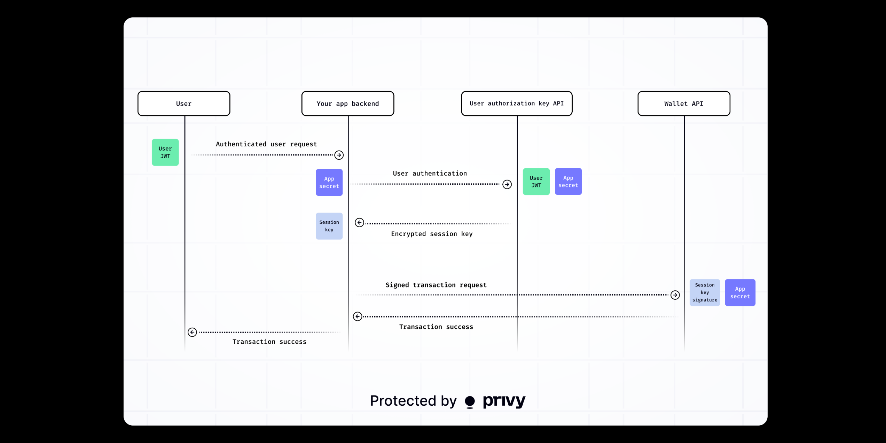
click at [764, 154] on img at bounding box center [446, 221] width 645 height 408
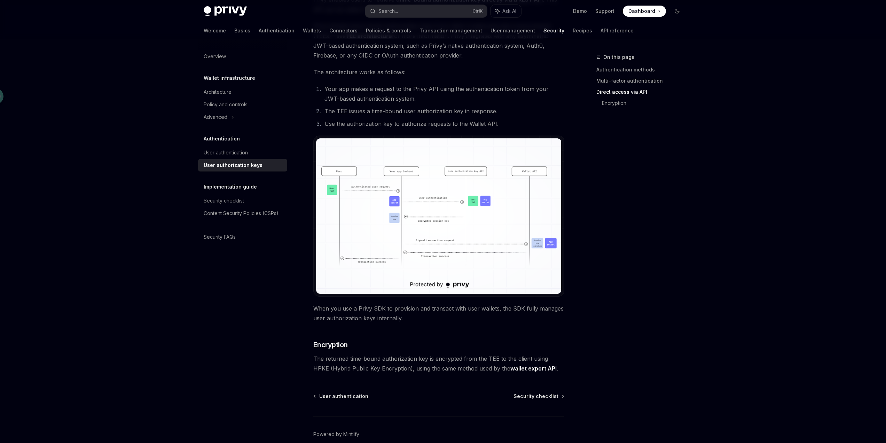
scroll to position [439, 0]
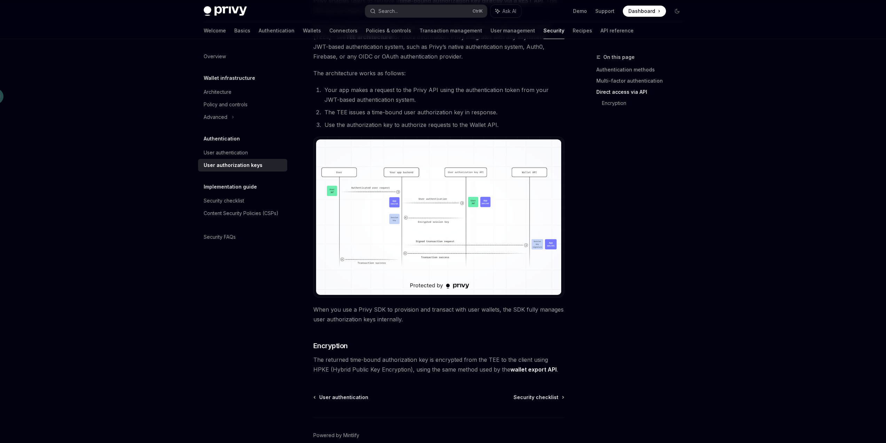
click at [460, 200] on img at bounding box center [439, 216] width 246 height 155
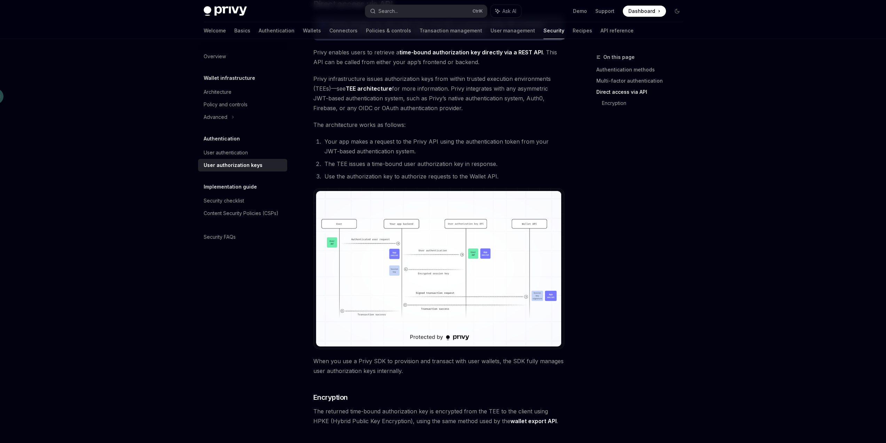
scroll to position [334, 0]
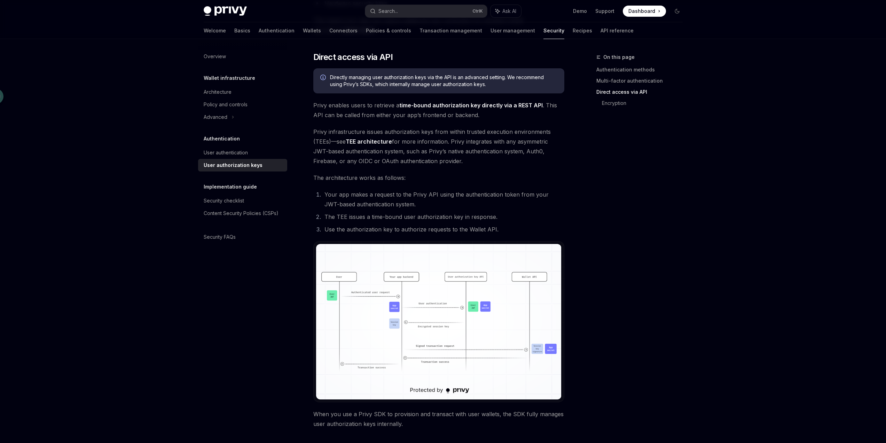
drag, startPoint x: 384, startPoint y: 130, endPoint x: 442, endPoint y: 135, distance: 58.0
click at [442, 135] on span "Privy infrastructure issues authorization keys from within trusted execution en…" at bounding box center [438, 146] width 251 height 39
click at [443, 145] on span "Privy infrastructure issues authorization keys from within trusted execution en…" at bounding box center [438, 146] width 251 height 39
drag, startPoint x: 449, startPoint y: 151, endPoint x: 535, endPoint y: 152, distance: 86.0
click at [535, 152] on span "Privy infrastructure issues authorization keys from within trusted execution en…" at bounding box center [438, 146] width 251 height 39
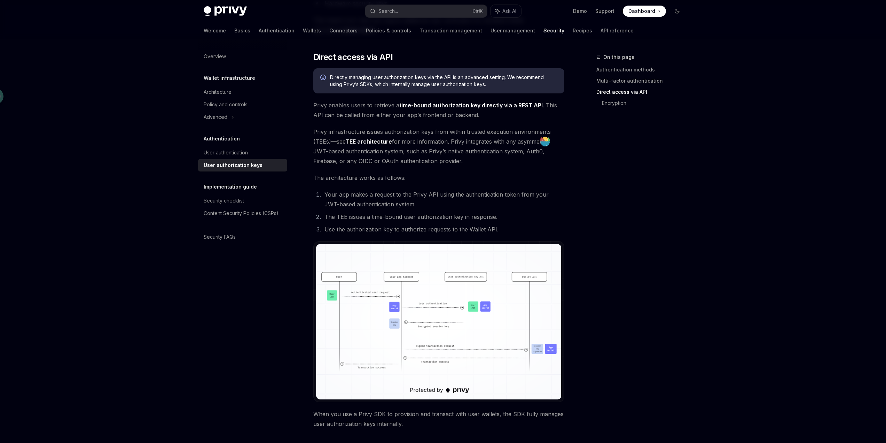
click at [533, 162] on span "Privy infrastructure issues authorization keys from within trusted execution en…" at bounding box center [438, 146] width 251 height 39
drag, startPoint x: 400, startPoint y: 231, endPoint x: 496, endPoint y: 229, distance: 96.1
click at [496, 229] on li "Use the authorization key to authorize requests to the Wallet API." at bounding box center [443, 229] width 242 height 10
click at [564, 230] on li "Use the authorization key to authorize requests to the Wallet API." at bounding box center [443, 229] width 242 height 10
click at [250, 270] on div "Overview Wallet infrastructure Architecture Policy and controls Advanced Authen…" at bounding box center [248, 241] width 100 height 404
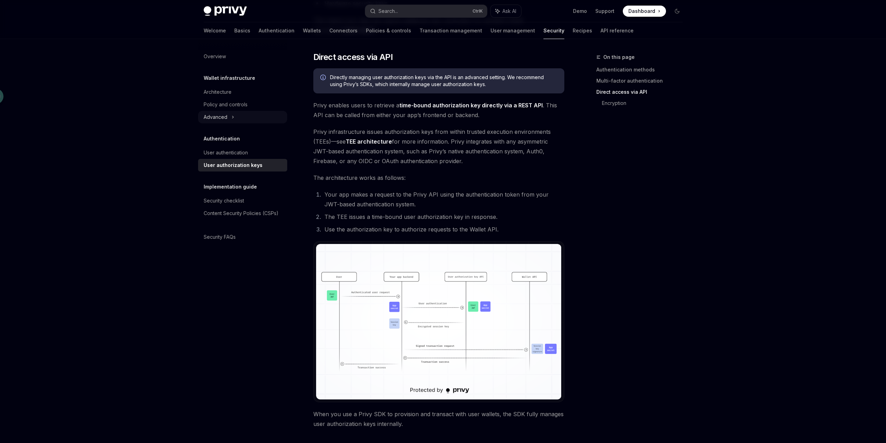
click at [234, 119] on icon at bounding box center [233, 117] width 3 height 8
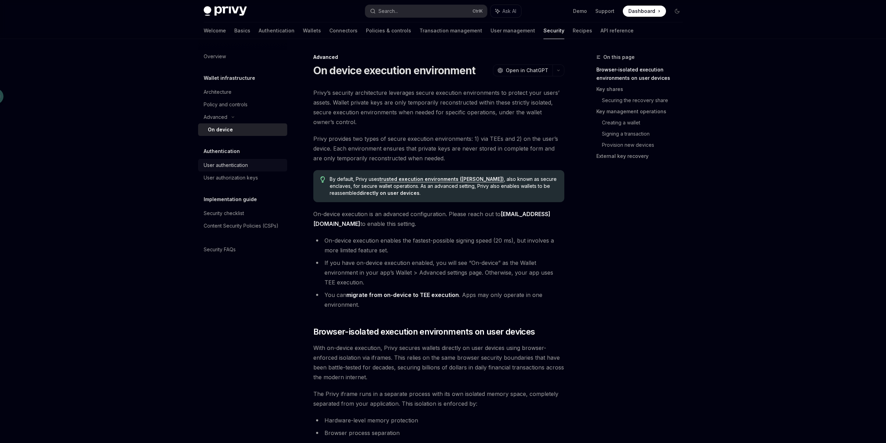
click at [238, 166] on div "User authentication" at bounding box center [226, 165] width 44 height 8
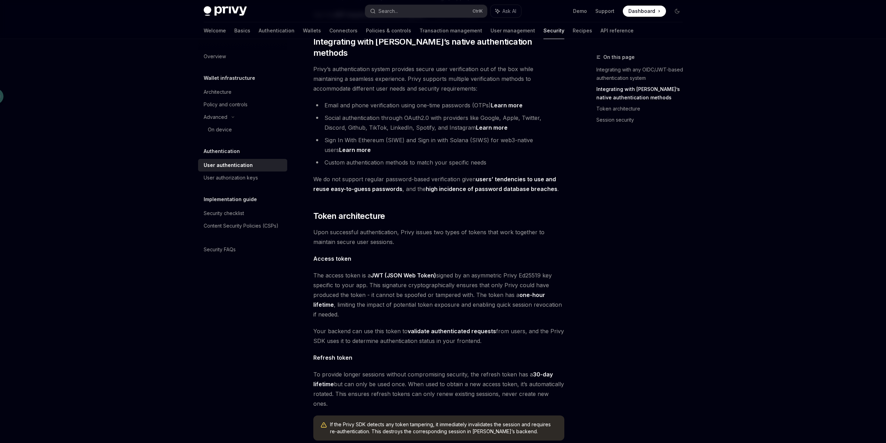
scroll to position [209, 0]
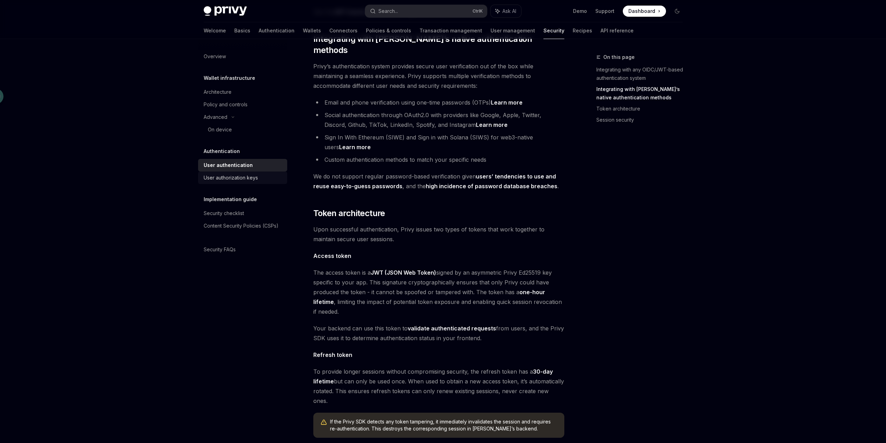
click at [234, 178] on div "User authorization keys" at bounding box center [231, 177] width 54 height 8
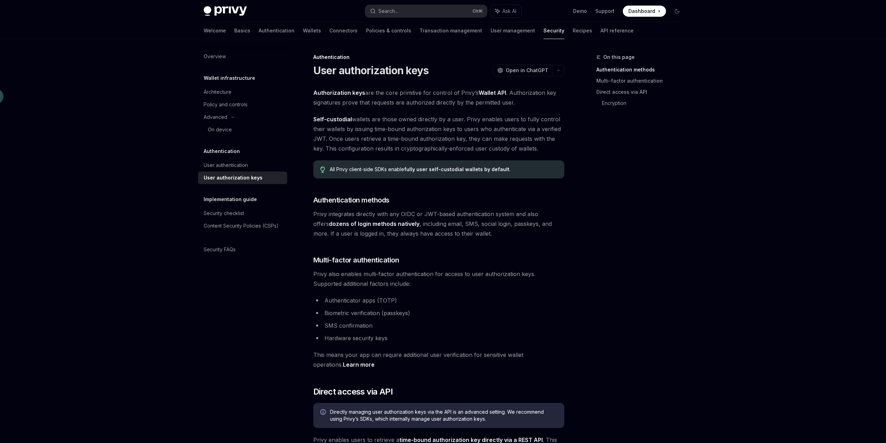
type textarea "*"
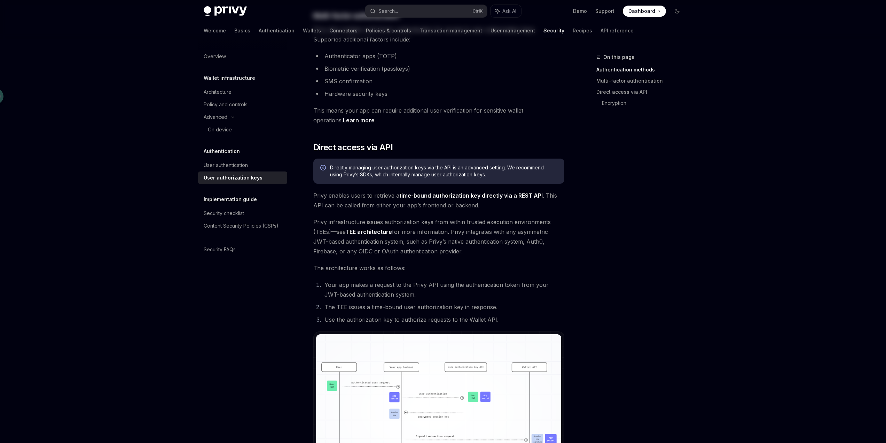
scroll to position [279, 0]
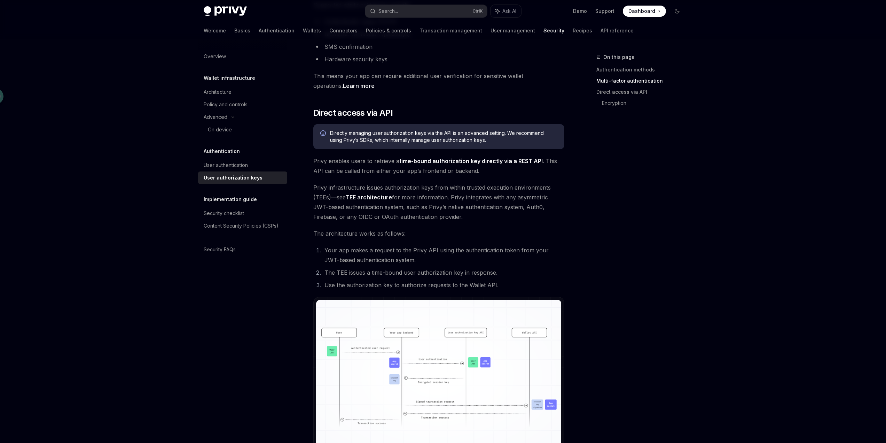
click at [412, 329] on img at bounding box center [439, 376] width 246 height 155
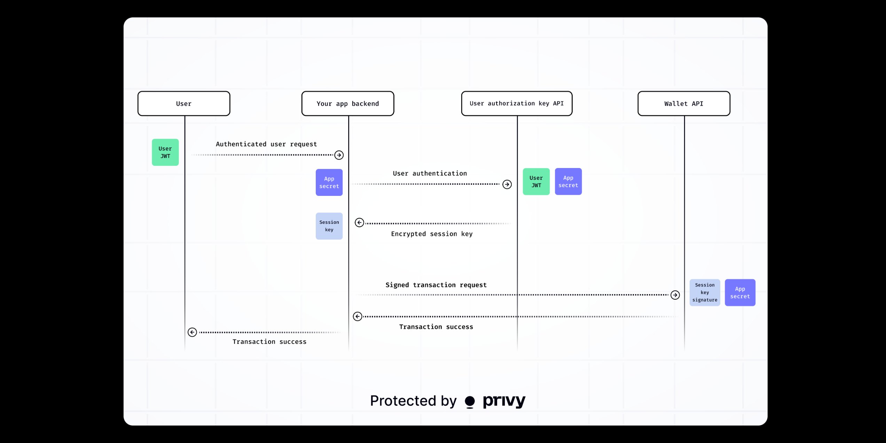
click at [804, 201] on div at bounding box center [443, 221] width 886 height 443
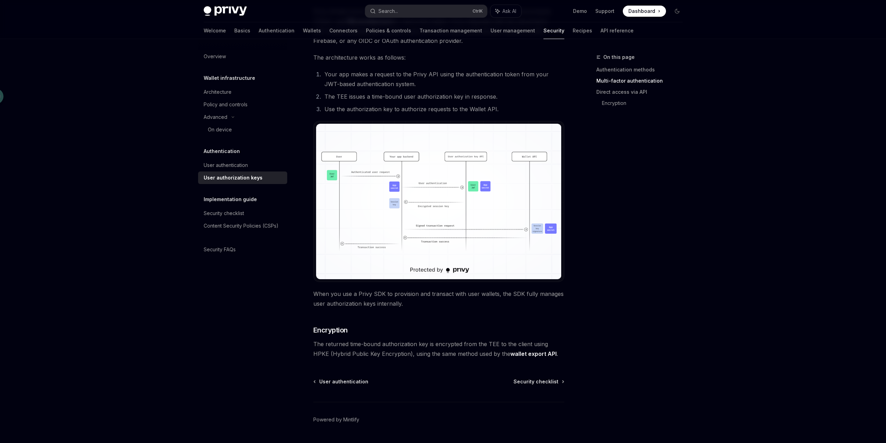
scroll to position [474, 0]
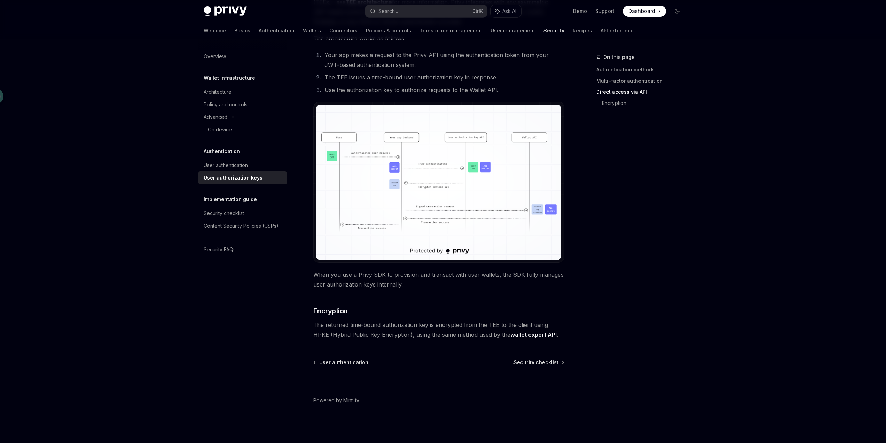
click at [505, 190] on img at bounding box center [439, 181] width 246 height 155
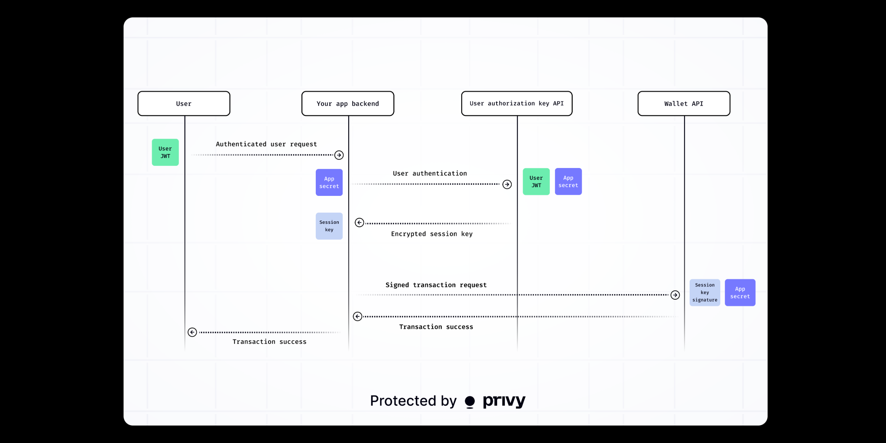
click at [819, 150] on div at bounding box center [443, 221] width 886 height 443
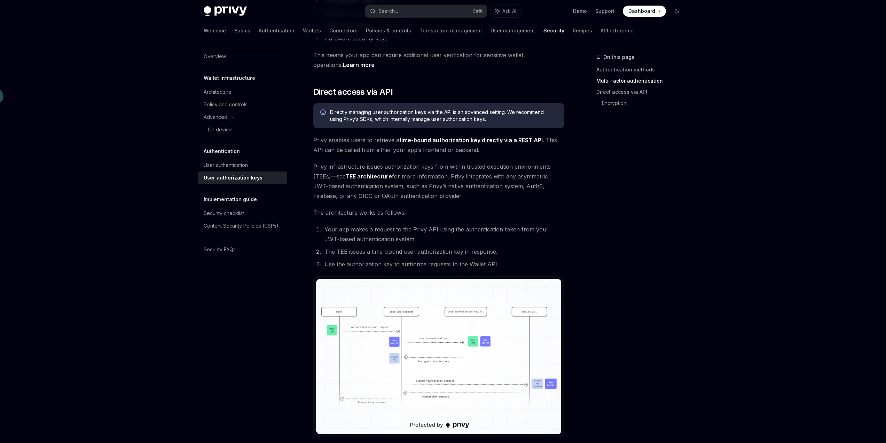
scroll to position [0, 0]
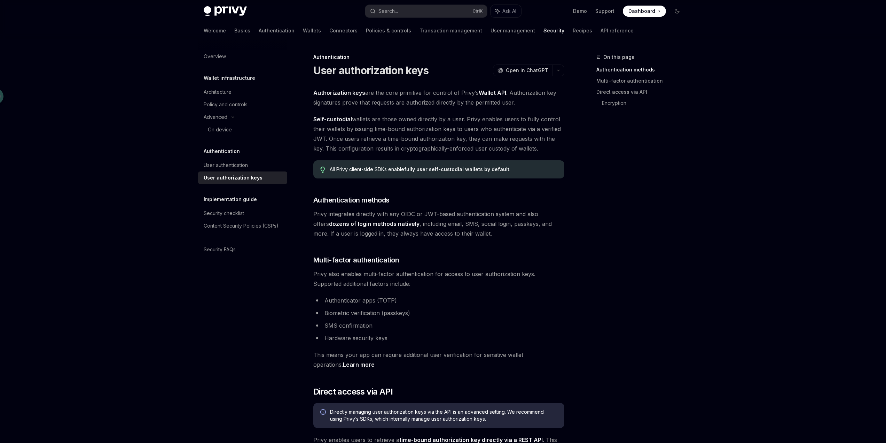
drag, startPoint x: 509, startPoint y: 93, endPoint x: 527, endPoint y: 103, distance: 20.0
click at [527, 103] on span "Authorization keys are the core primitive for control of Privy’s Wallet API . A…" at bounding box center [438, 98] width 251 height 20
click at [520, 100] on span "Authorization keys are the core primitive for control of Privy’s Wallet API . A…" at bounding box center [438, 98] width 251 height 20
click at [500, 110] on div "Authorization keys are the core primitive for control of Privy’s Wallet API . A…" at bounding box center [438, 450] width 251 height 725
click at [491, 127] on span "Self-custodial wallets are those owned directly by a user. Privy enables users …" at bounding box center [438, 133] width 251 height 39
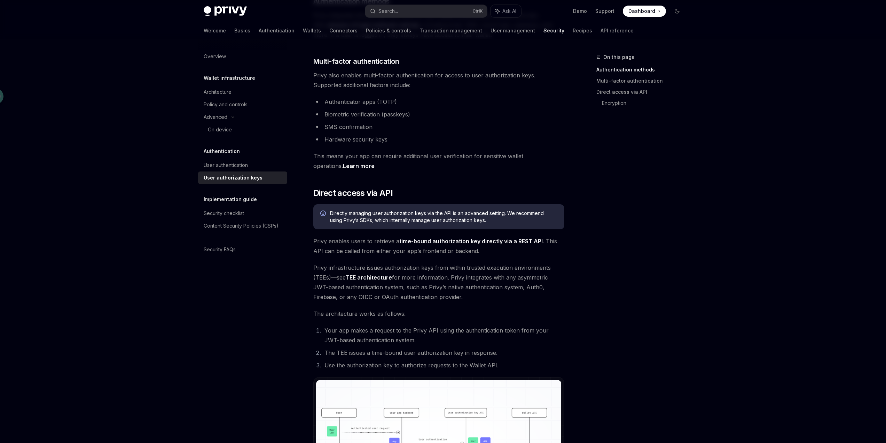
scroll to position [244, 0]
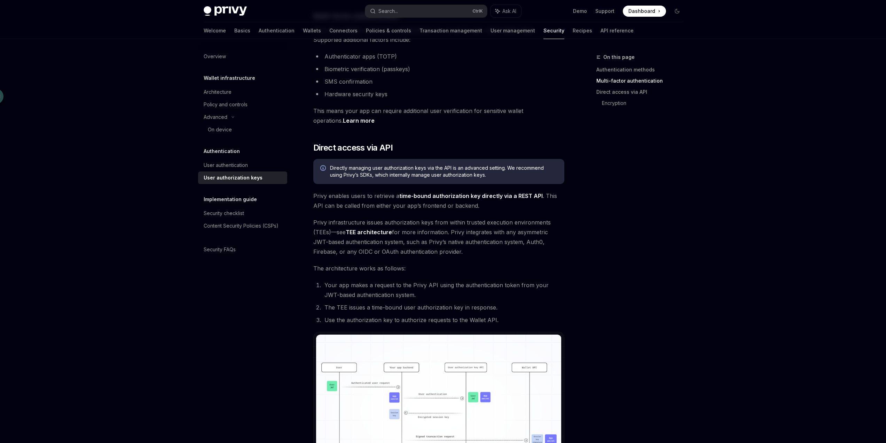
drag, startPoint x: 417, startPoint y: 168, endPoint x: 502, endPoint y: 172, distance: 85.8
click at [502, 172] on span "Directly managing user authorization keys via the API is an advanced setting. W…" at bounding box center [443, 171] width 227 height 14
click at [487, 182] on div "Directly managing user authorization keys via the API is an advanced setting. W…" at bounding box center [438, 171] width 251 height 25
